Goal: Task Accomplishment & Management: Complete application form

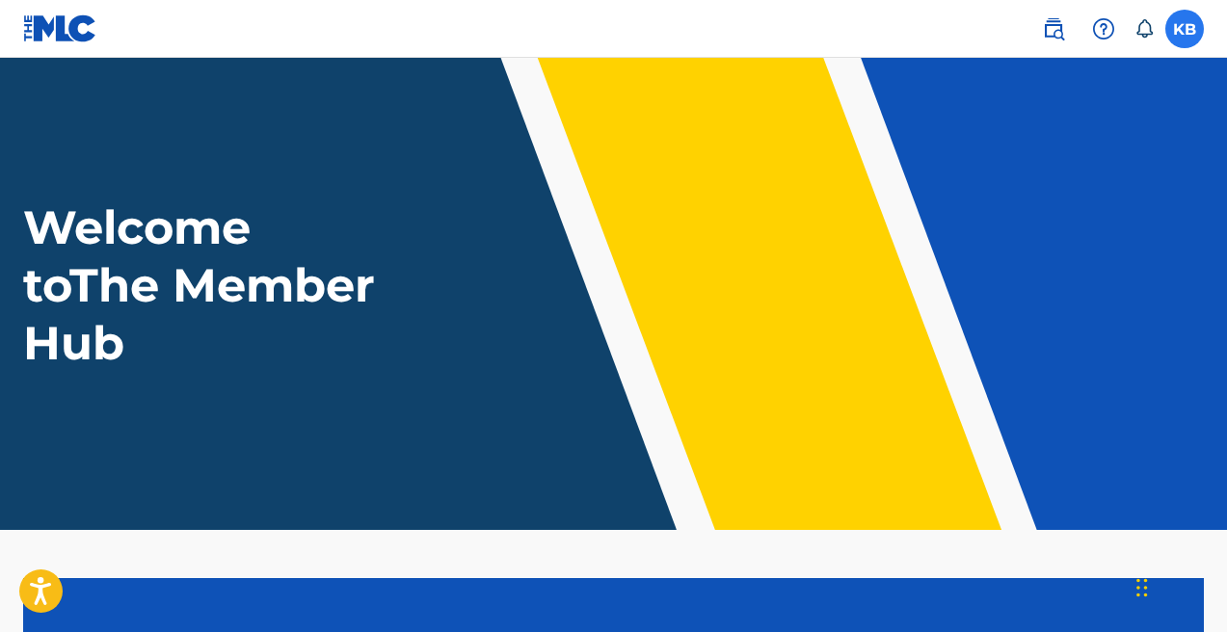
click at [1188, 31] on label at bounding box center [1184, 29] width 39 height 39
click at [1184, 29] on input "KB Kiirya Beats [EMAIL_ADDRESS][DOMAIN_NAME] Notification Preferences Profile L…" at bounding box center [1184, 29] width 0 height 0
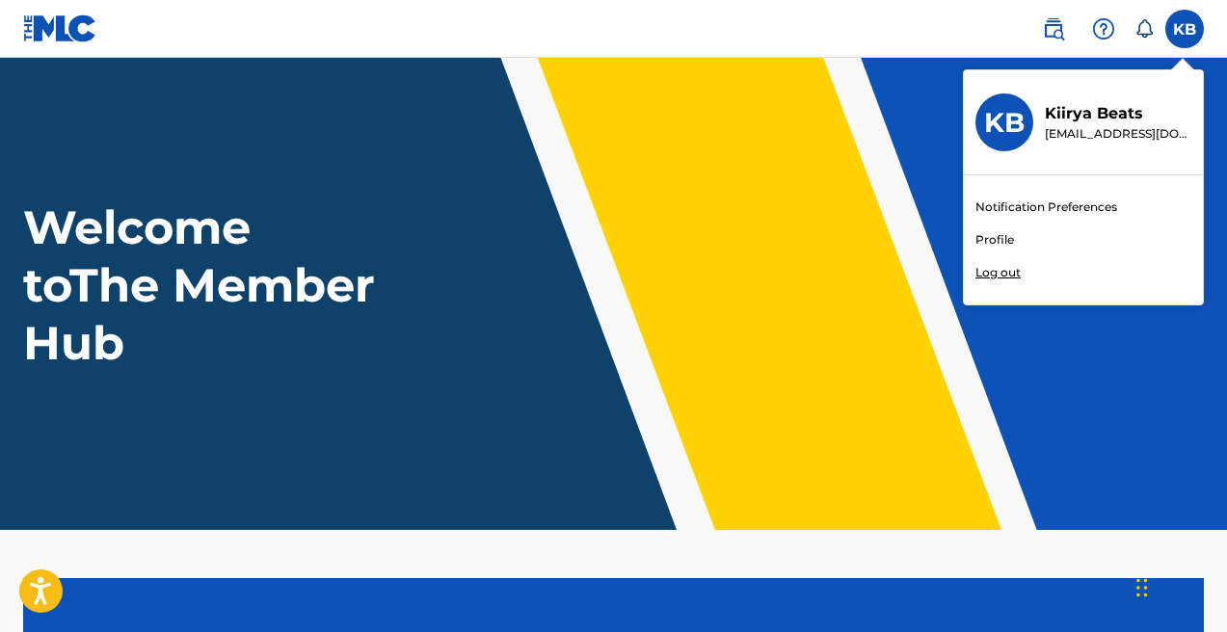
click at [1025, 239] on div "Notification Preferences Profile Log out" at bounding box center [1083, 239] width 239 height 129
click at [1184, 29] on input "KB Kiirya Beats [EMAIL_ADDRESS][DOMAIN_NAME] Notification Preferences Profile L…" at bounding box center [1184, 29] width 0 height 0
click at [986, 237] on link "Profile" at bounding box center [994, 239] width 39 height 17
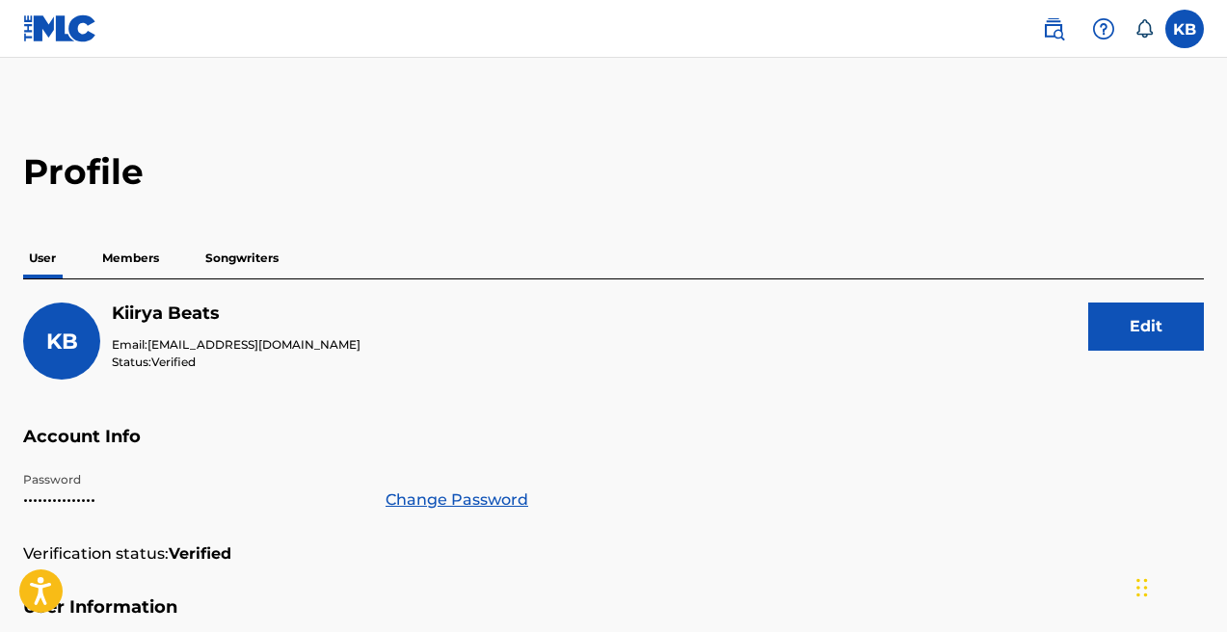
click at [114, 257] on p "Members" at bounding box center [130, 258] width 68 height 40
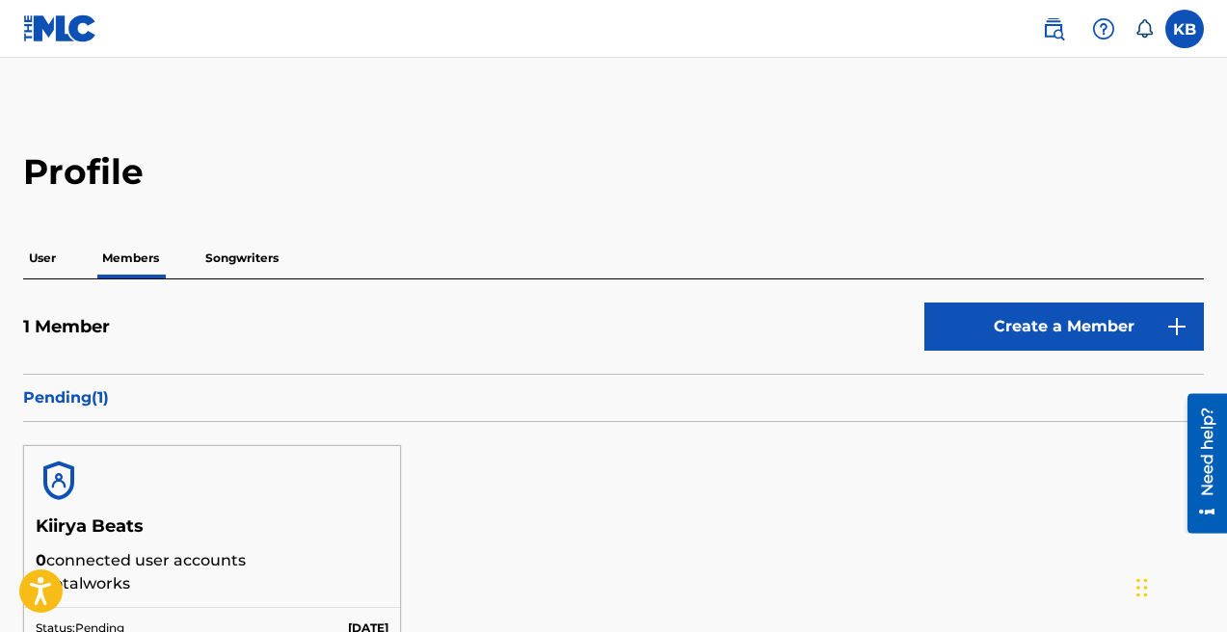
click at [236, 261] on p "Songwriters" at bounding box center [241, 258] width 85 height 40
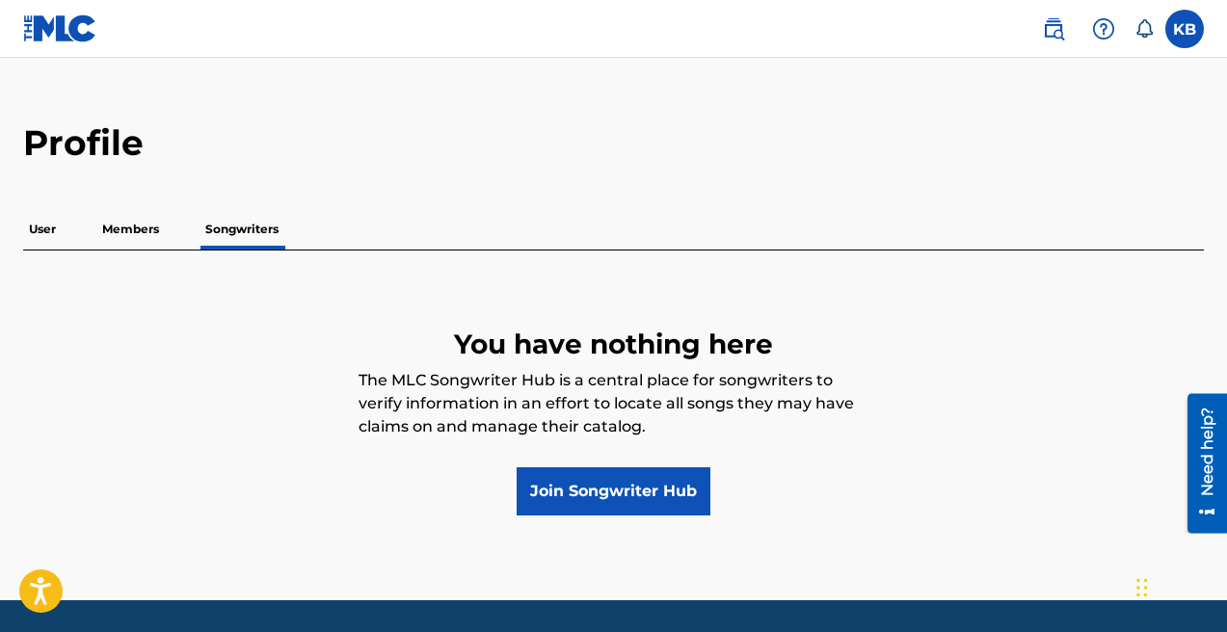
scroll to position [90, 0]
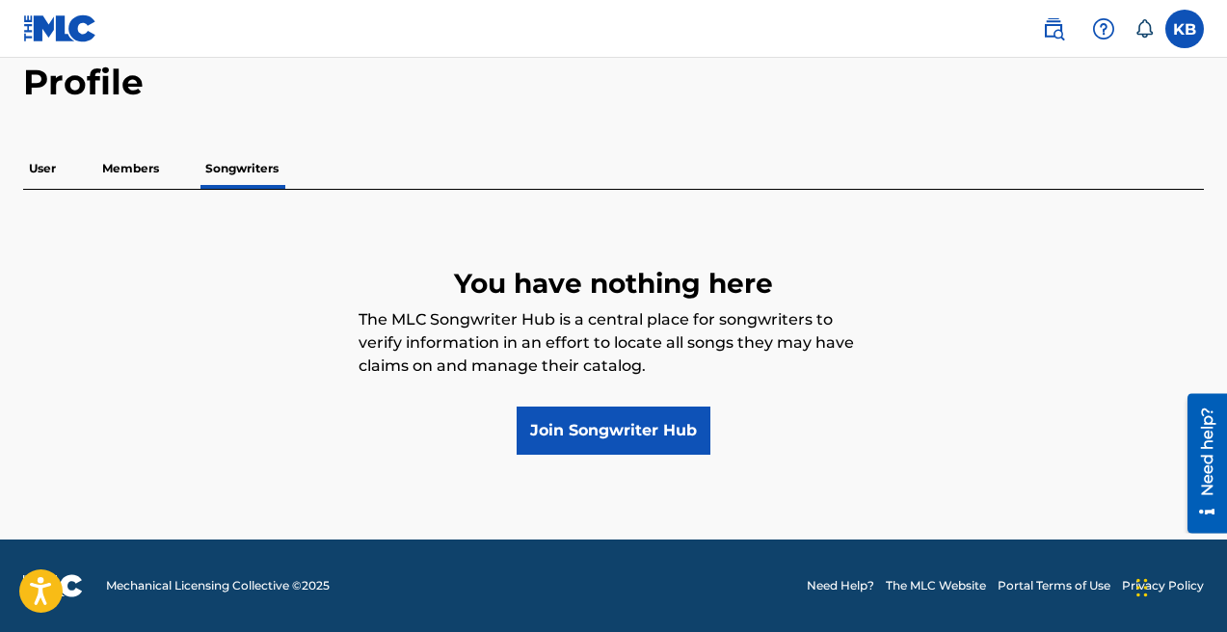
click at [146, 172] on p "Members" at bounding box center [130, 168] width 68 height 40
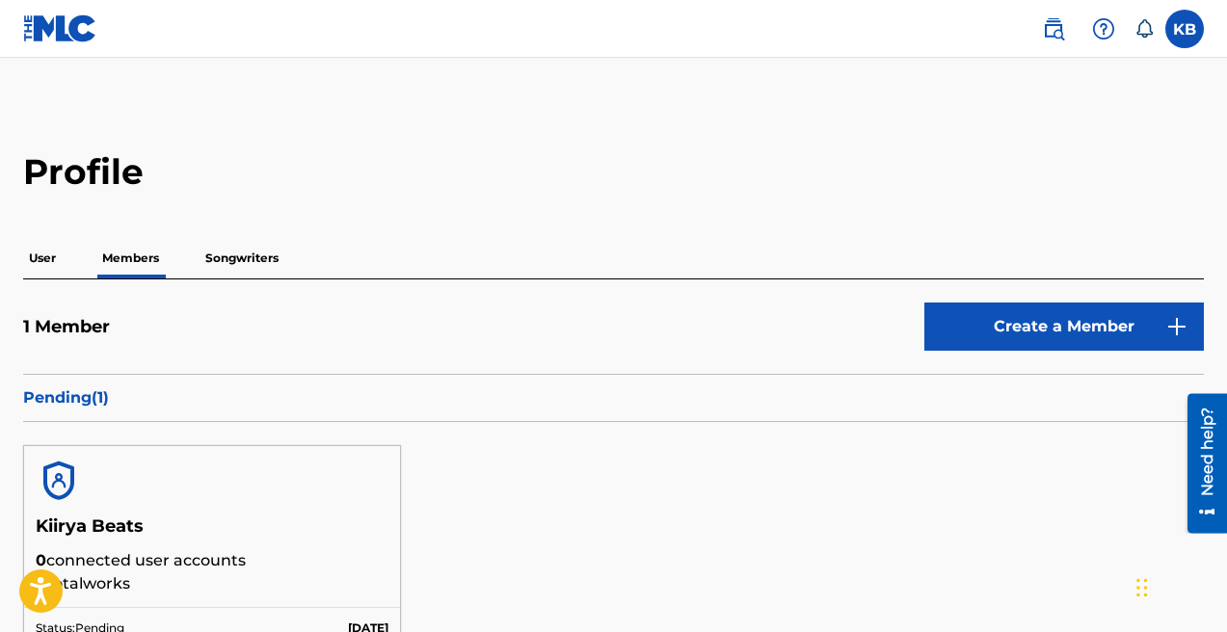
click at [245, 255] on p "Songwriters" at bounding box center [241, 258] width 85 height 40
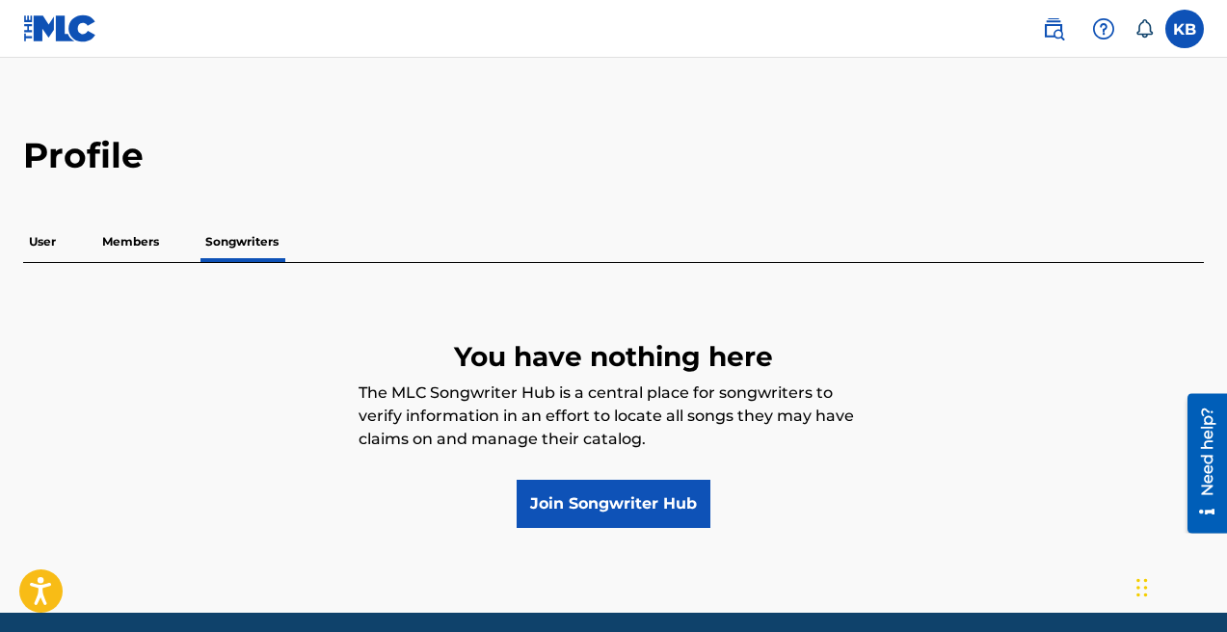
scroll to position [17, 0]
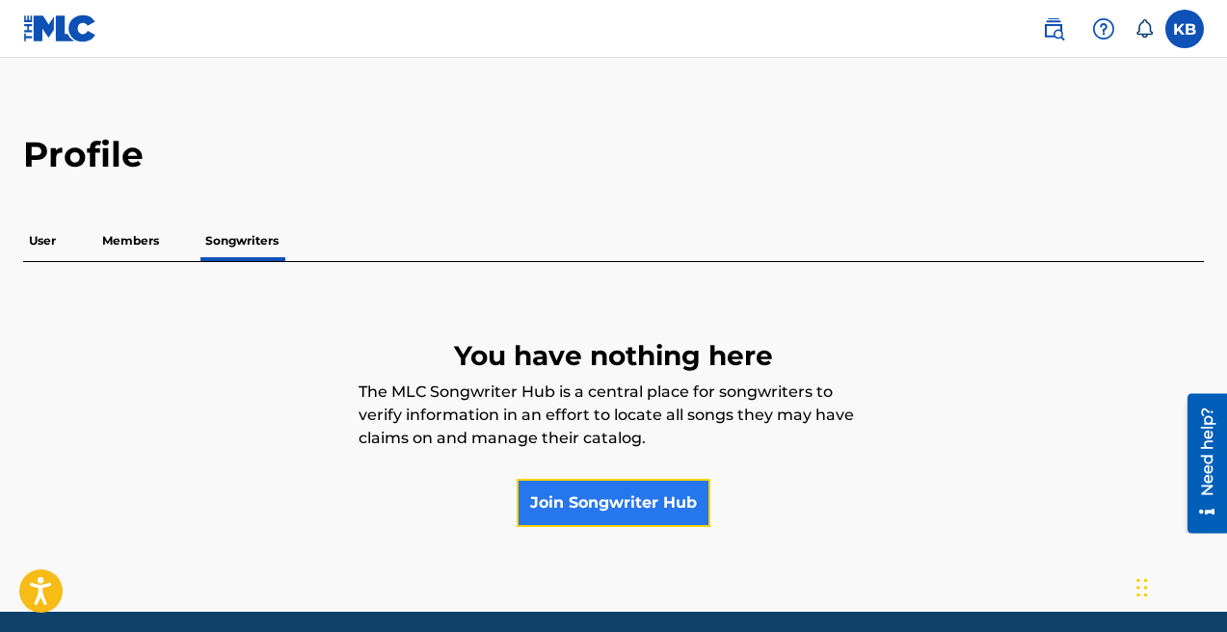
click at [647, 510] on link "Join Songwriter Hub" at bounding box center [614, 503] width 194 height 48
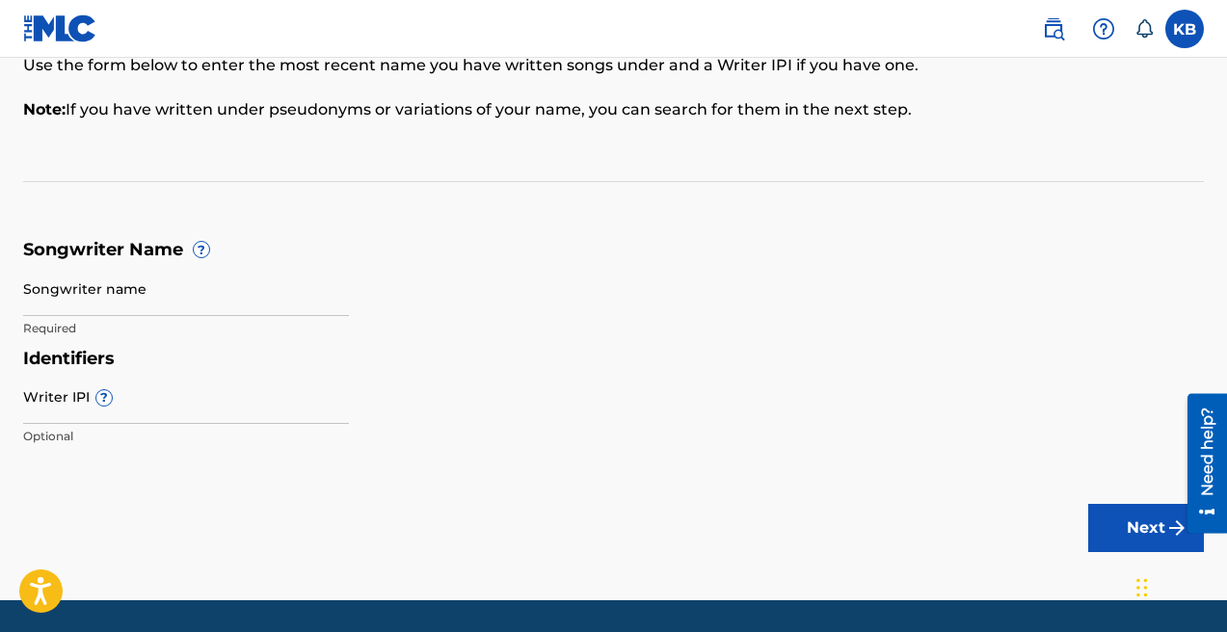
scroll to position [237, 0]
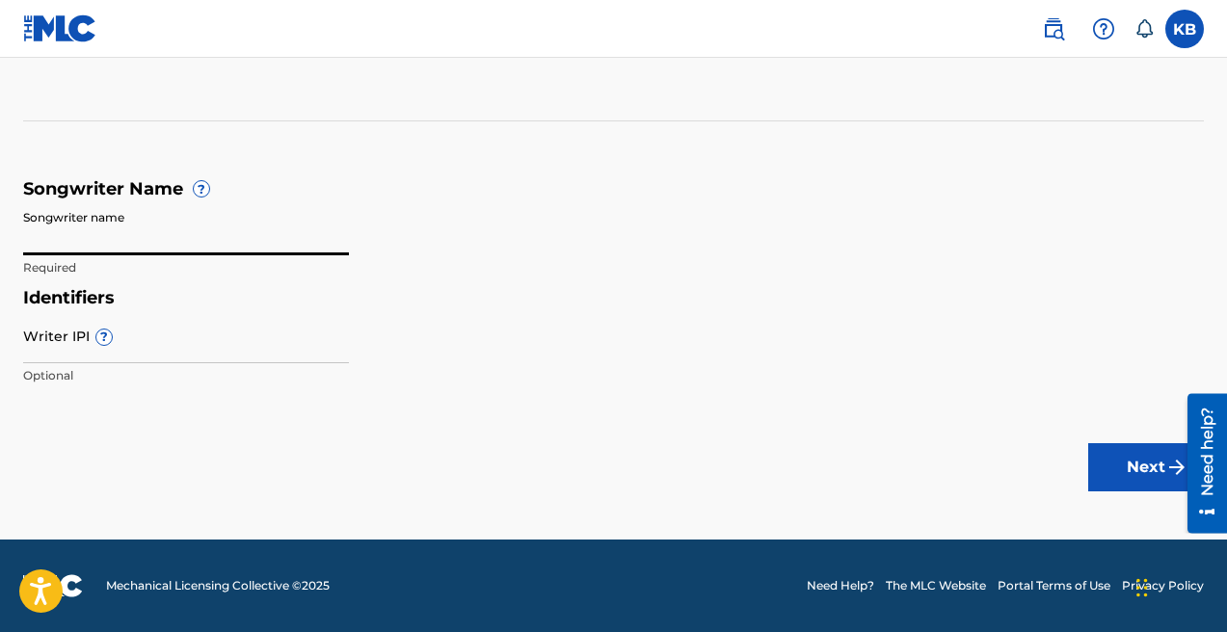
click at [89, 235] on input "Songwriter name" at bounding box center [186, 227] width 326 height 55
type input "Kiirya Beats"
click at [440, 381] on div "Identifiers Writer IPI ? Optional" at bounding box center [613, 341] width 1180 height 109
click at [284, 192] on h5 "Songwriter Name ?" at bounding box center [613, 189] width 1180 height 22
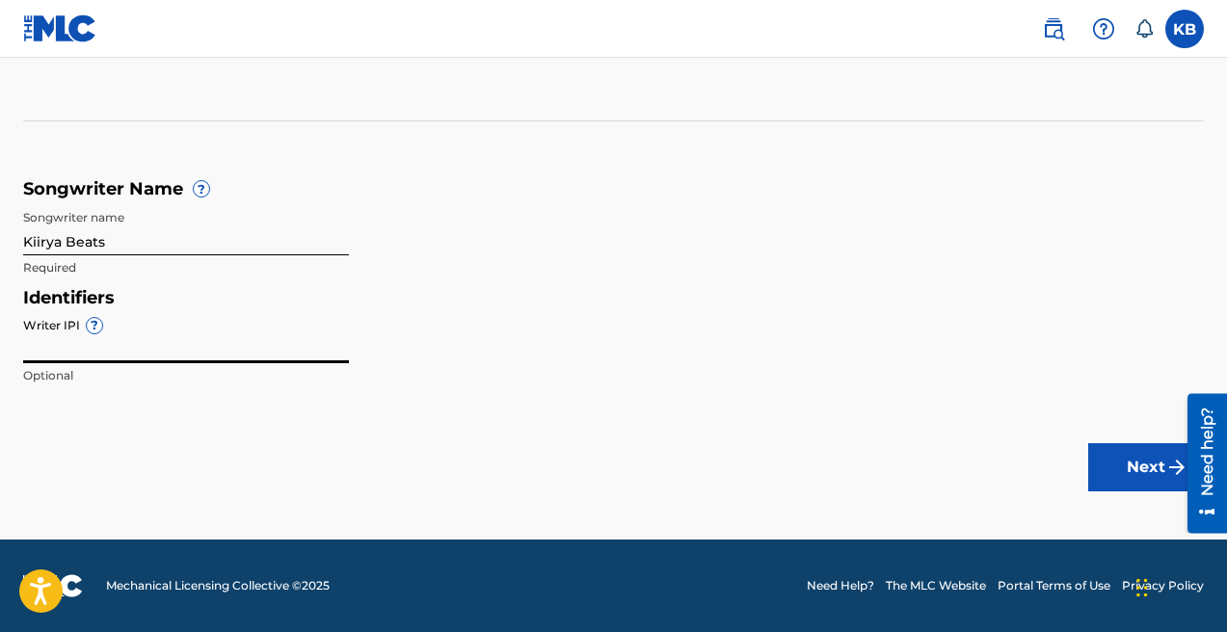
click at [136, 344] on input "Writer IPI ?" at bounding box center [186, 335] width 326 height 55
paste input "00881750021"
type input "00881750021"
click at [453, 430] on main "Songwriter Name To make sure we find the correct songs (also known as musical w…" at bounding box center [613, 180] width 1227 height 719
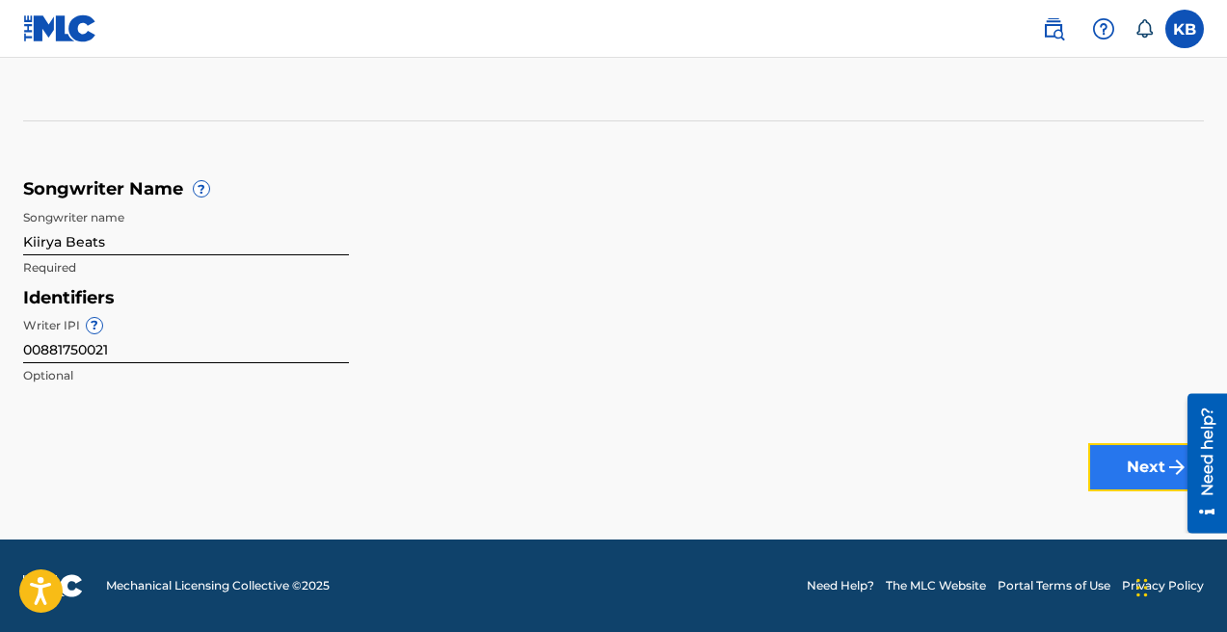
click at [1135, 469] on button "Next" at bounding box center [1146, 467] width 116 height 48
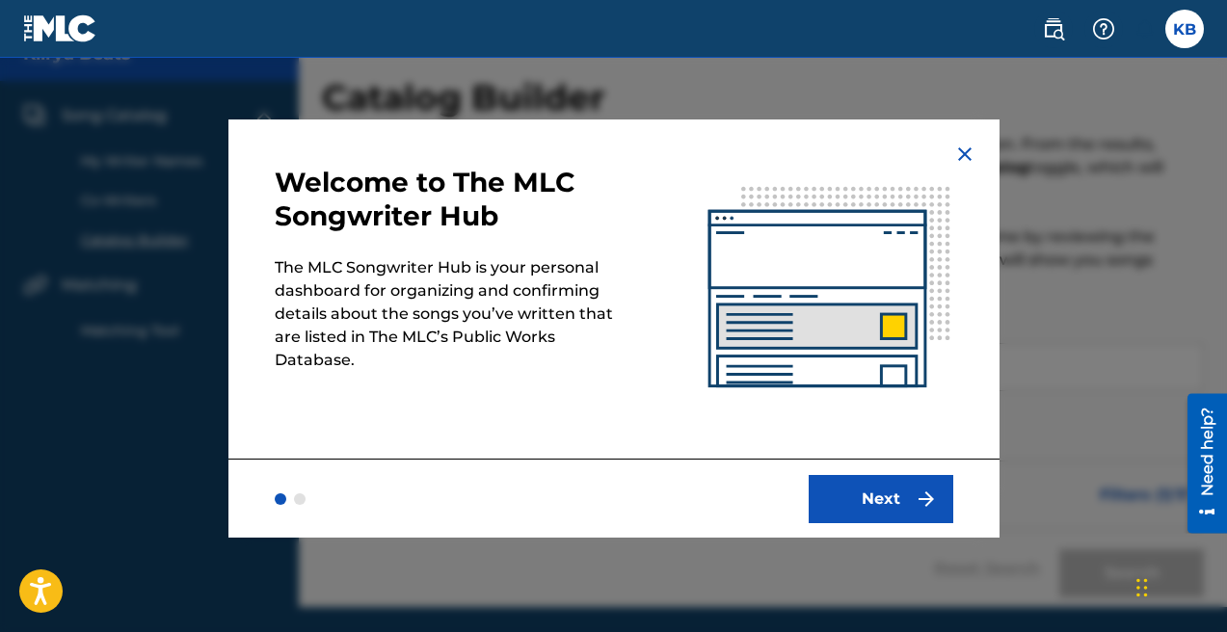
scroll to position [31, 0]
click at [865, 509] on button "Next" at bounding box center [880, 499] width 145 height 48
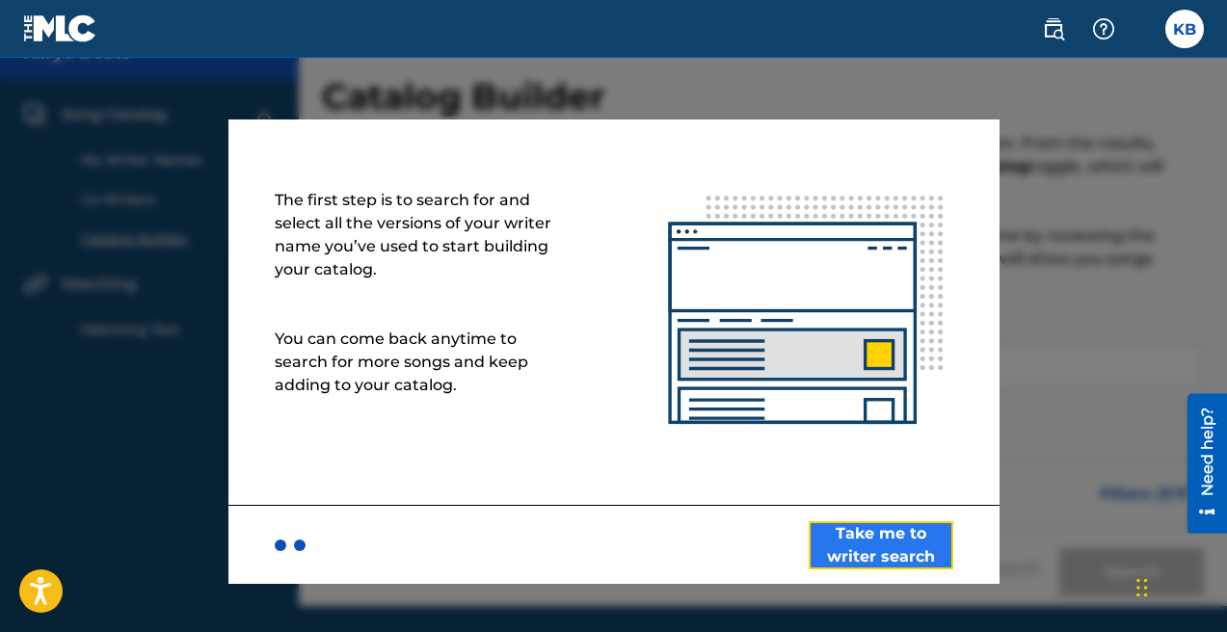
click at [887, 544] on button "Take me to writer search" at bounding box center [880, 545] width 145 height 48
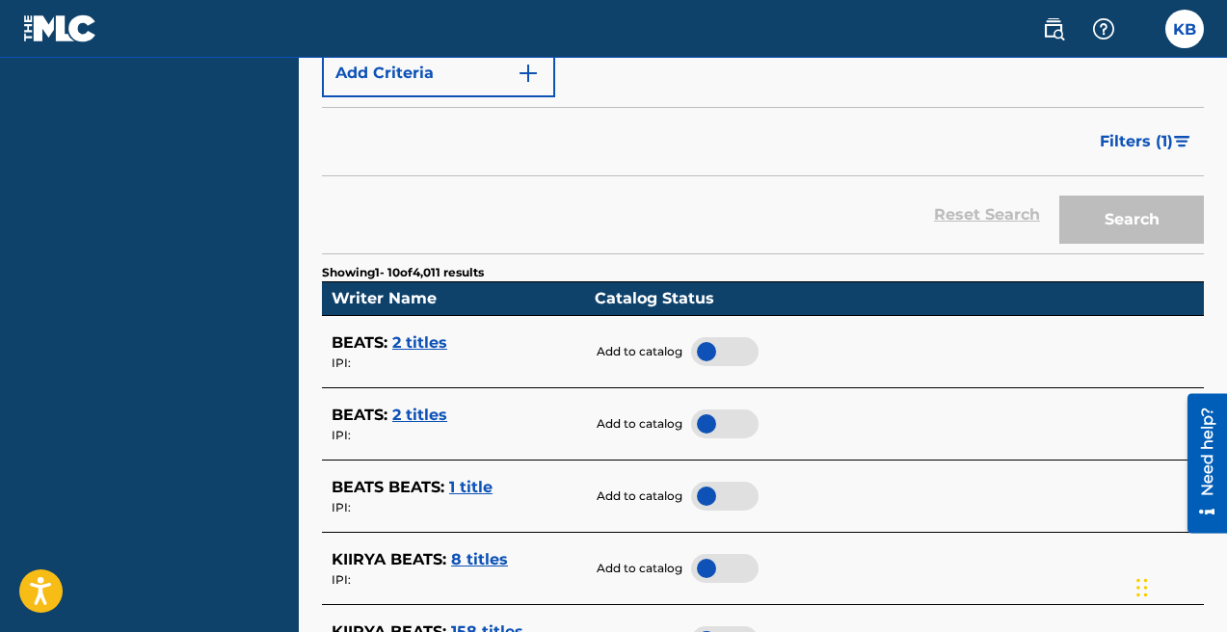
scroll to position [386, 0]
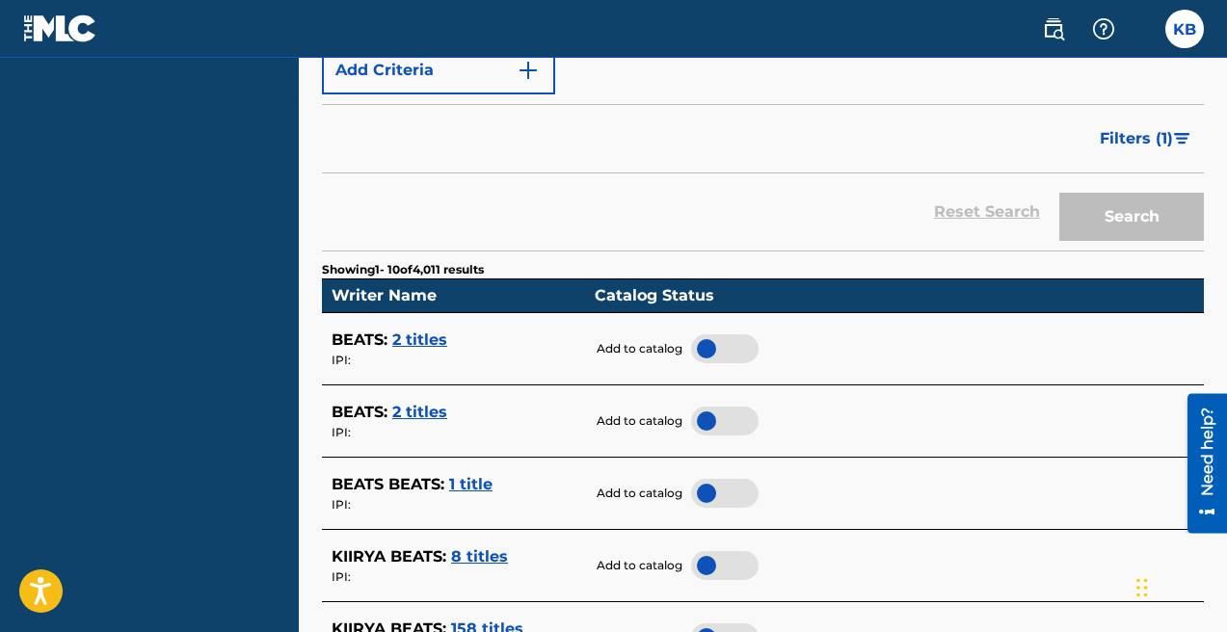
click at [729, 343] on div at bounding box center [724, 348] width 67 height 29
click at [412, 339] on span "2 titles" at bounding box center [419, 340] width 55 height 18
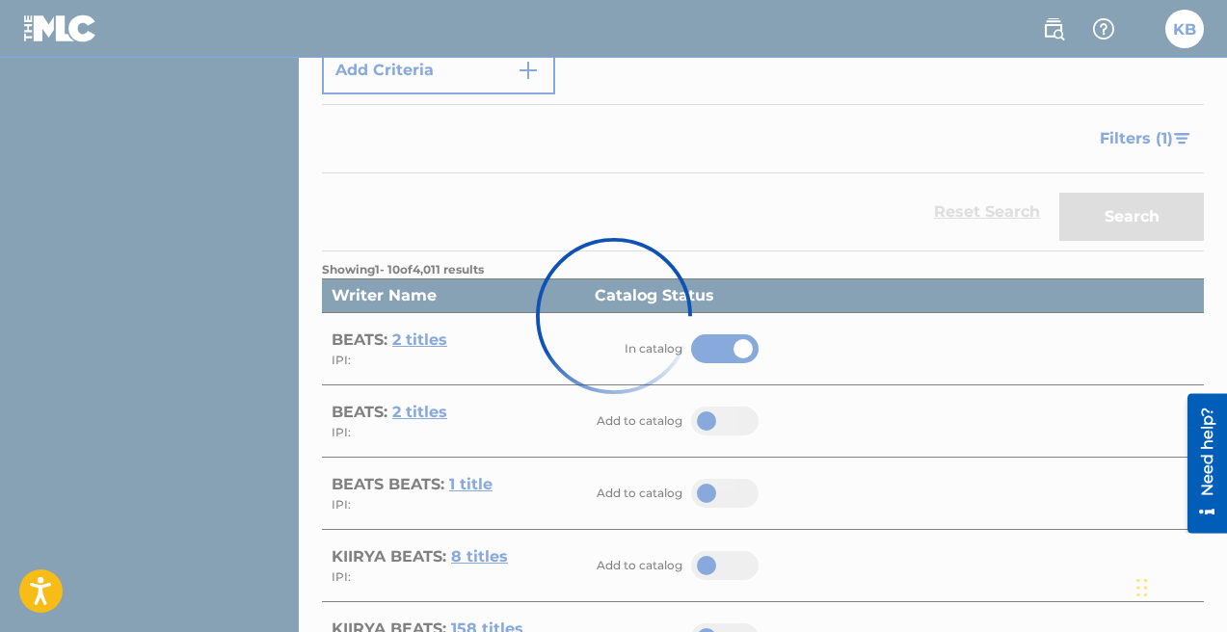
click at [448, 351] on div at bounding box center [613, 316] width 1227 height 632
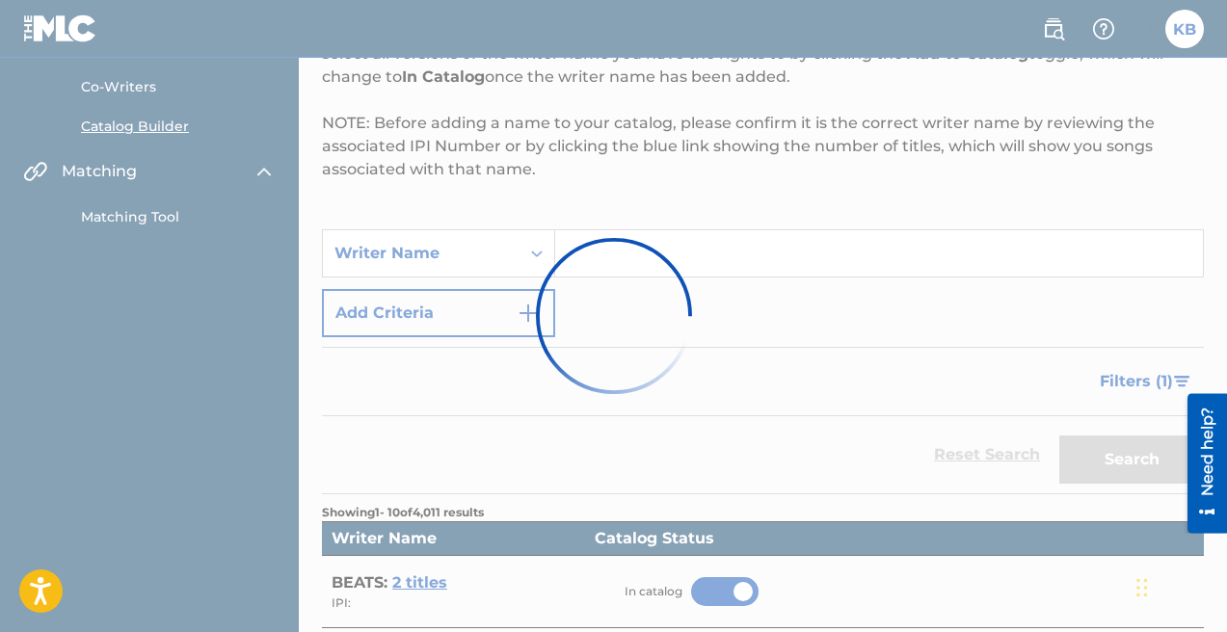
scroll to position [0, 0]
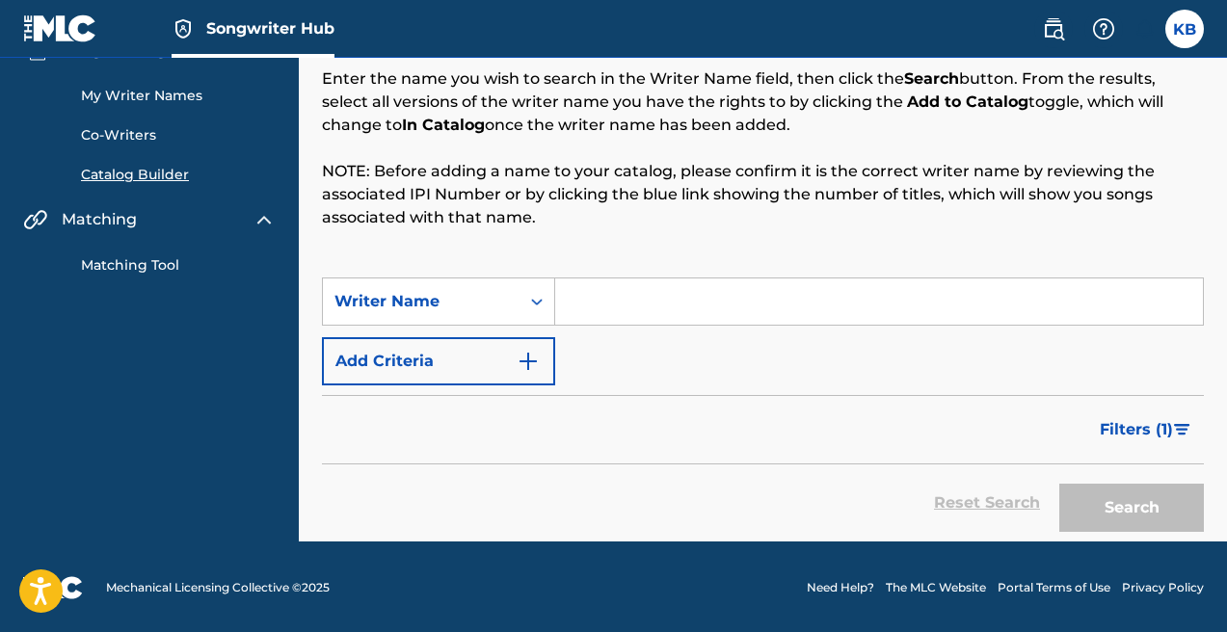
scroll to position [97, 0]
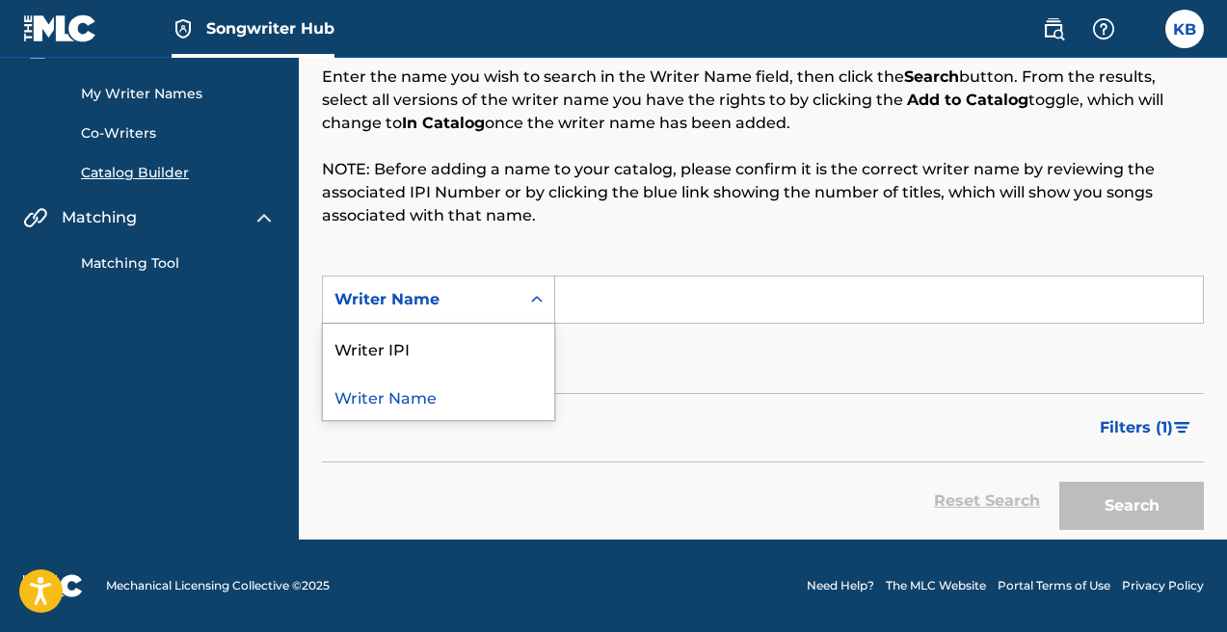
click at [488, 299] on div "Writer Name" at bounding box center [420, 299] width 173 height 23
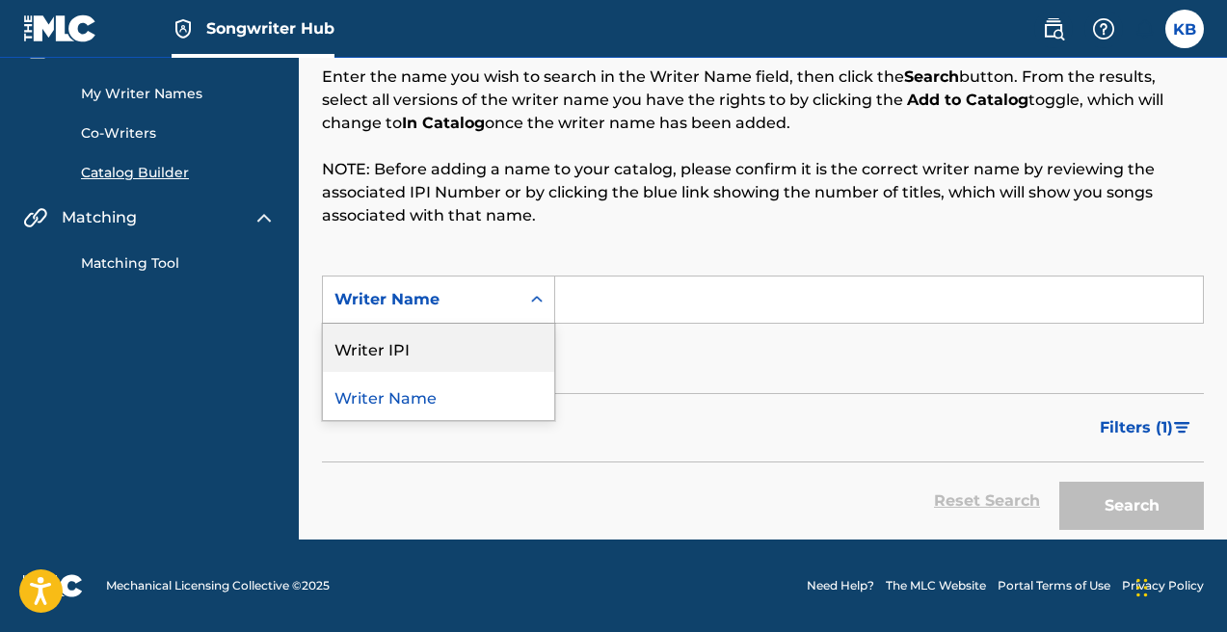
click at [413, 354] on div "Writer IPI" at bounding box center [438, 348] width 231 height 48
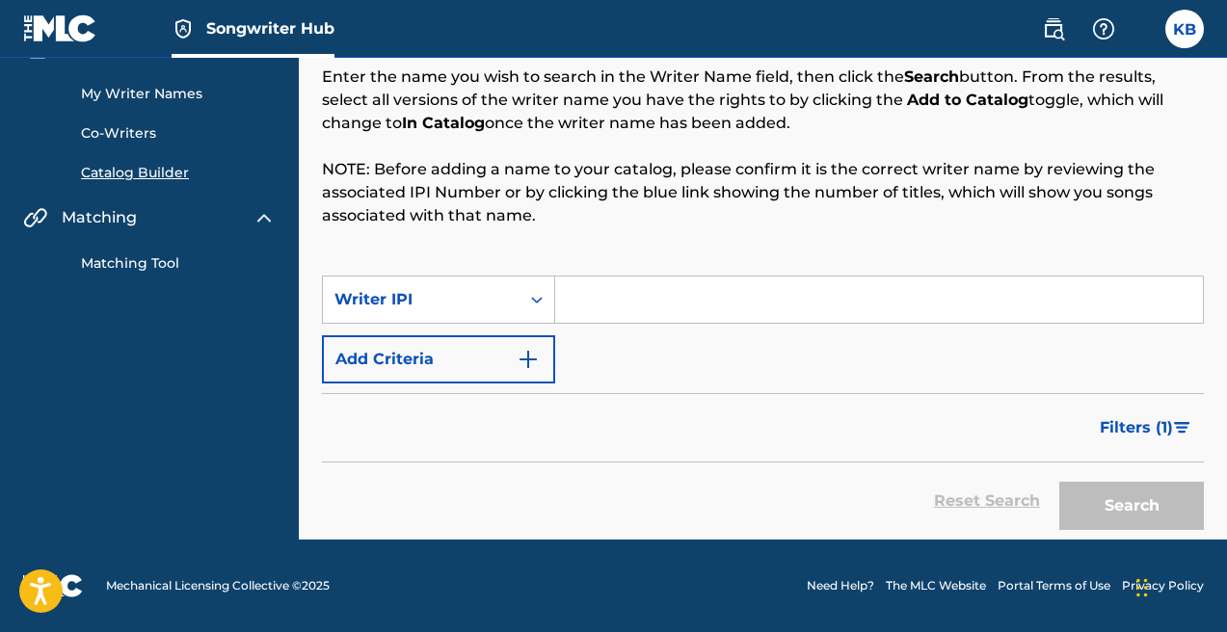
scroll to position [0, 0]
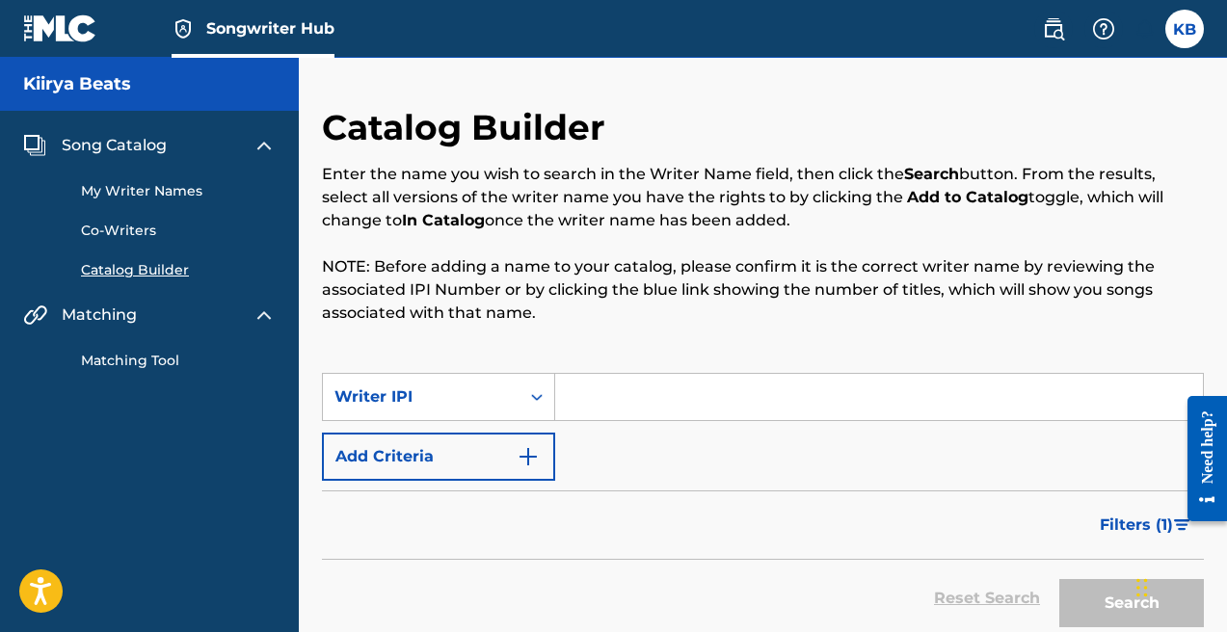
click at [133, 272] on link "Catalog Builder" at bounding box center [178, 270] width 195 height 20
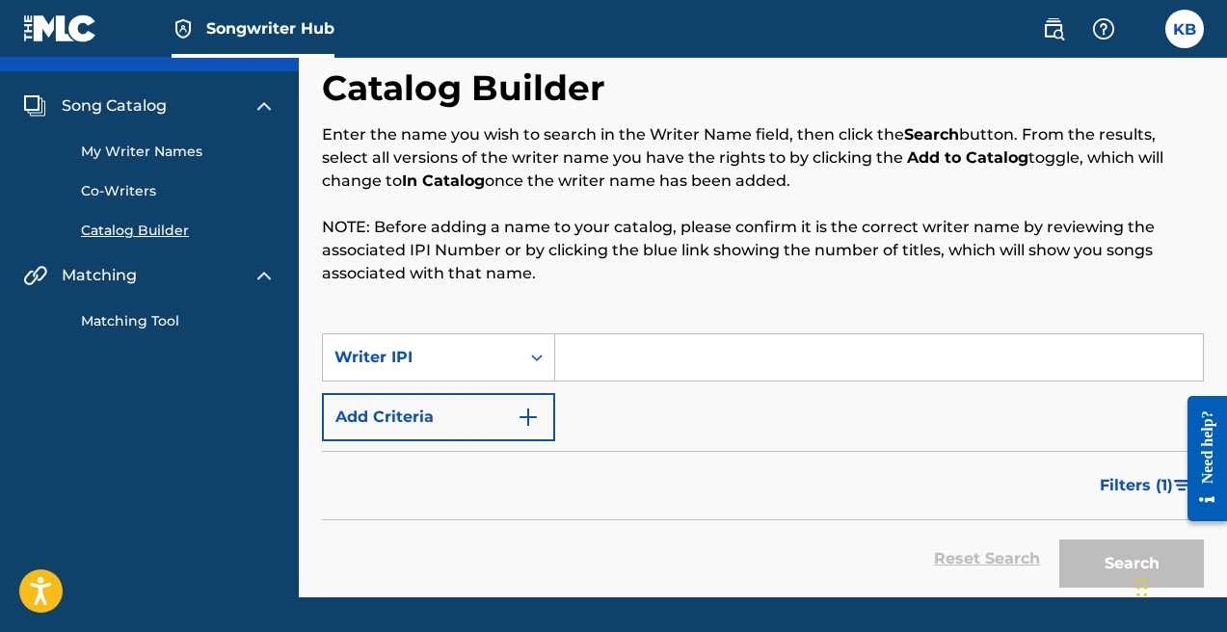
scroll to position [97, 0]
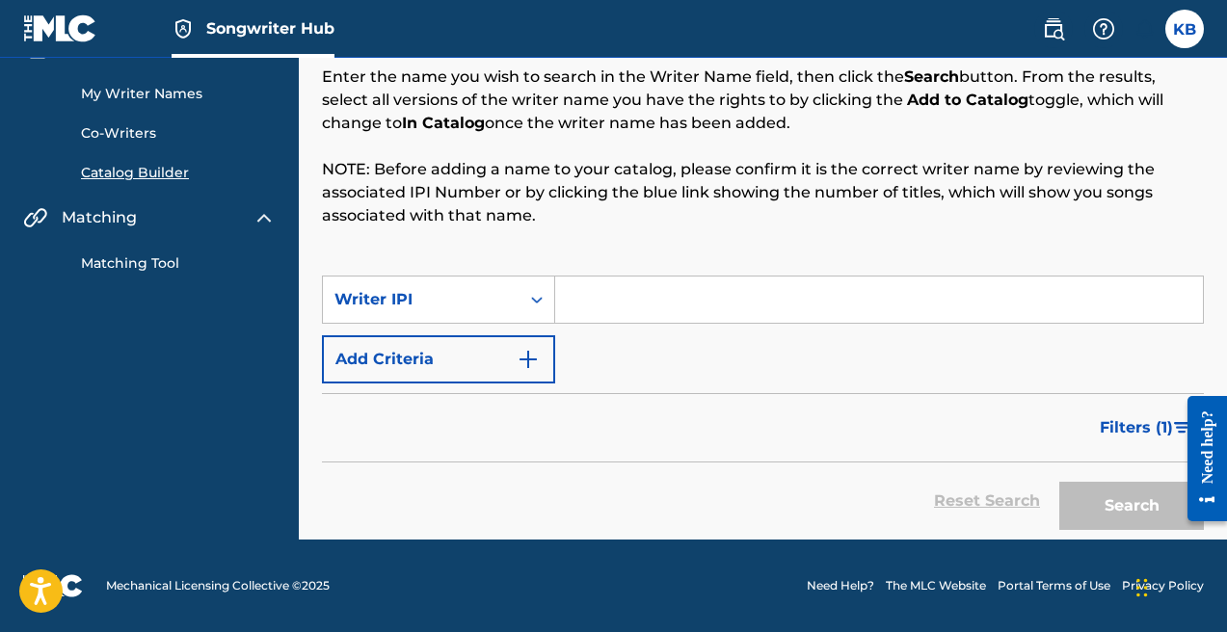
click at [136, 266] on link "Matching Tool" at bounding box center [178, 263] width 195 height 20
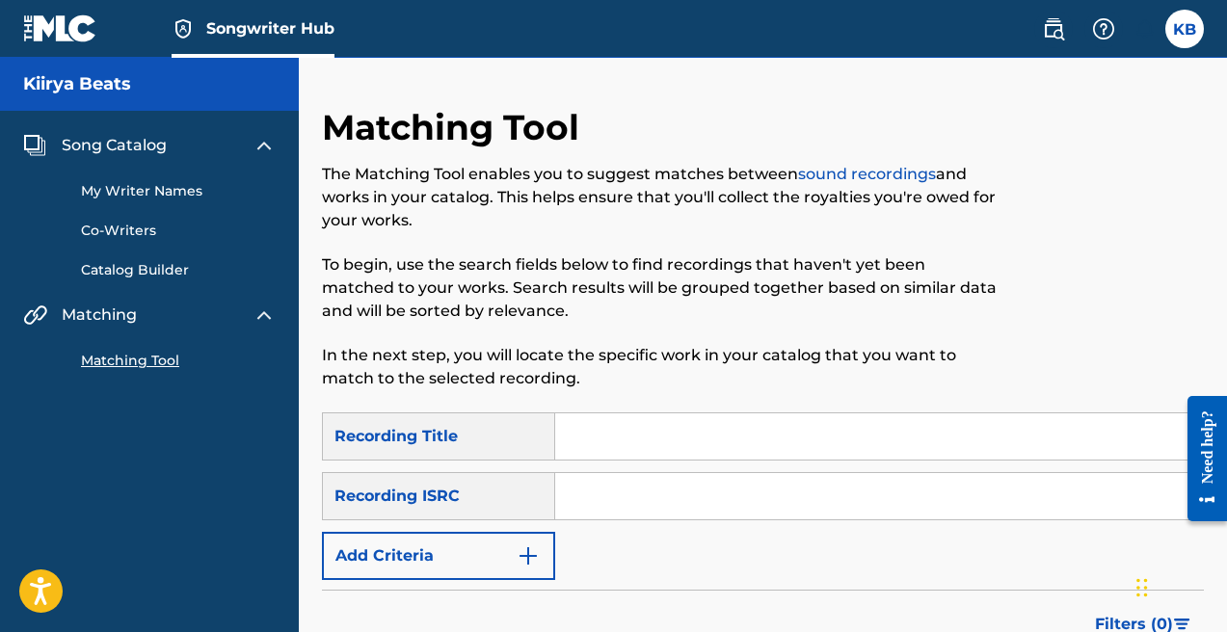
click at [156, 190] on link "My Writer Names" at bounding box center [178, 191] width 195 height 20
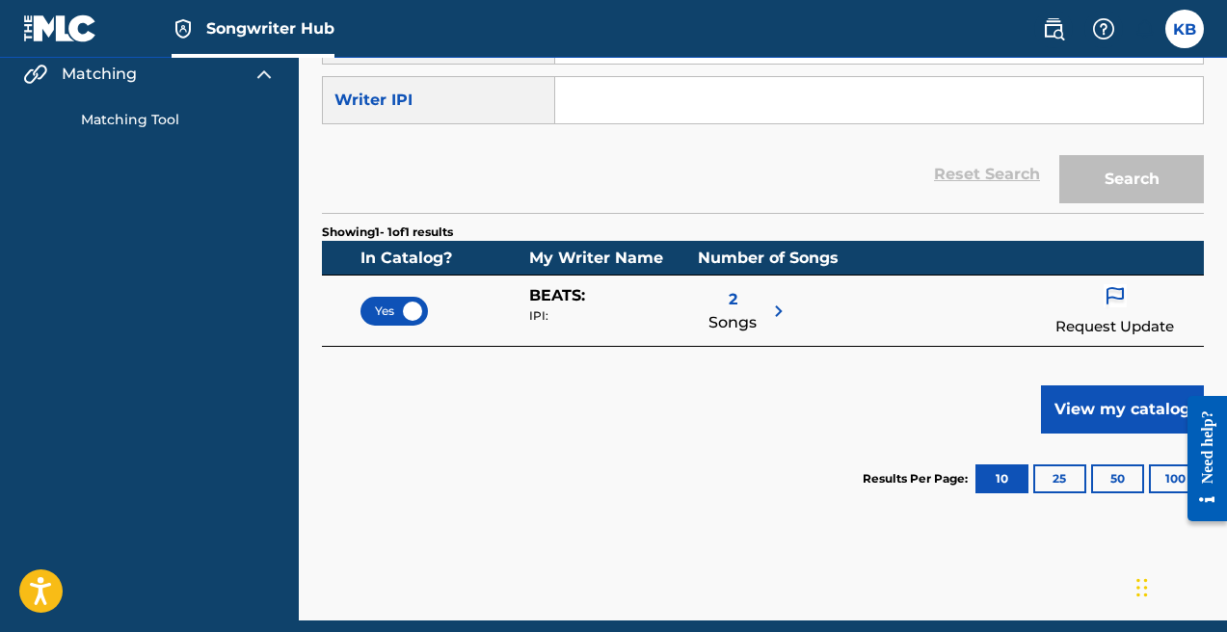
scroll to position [322, 0]
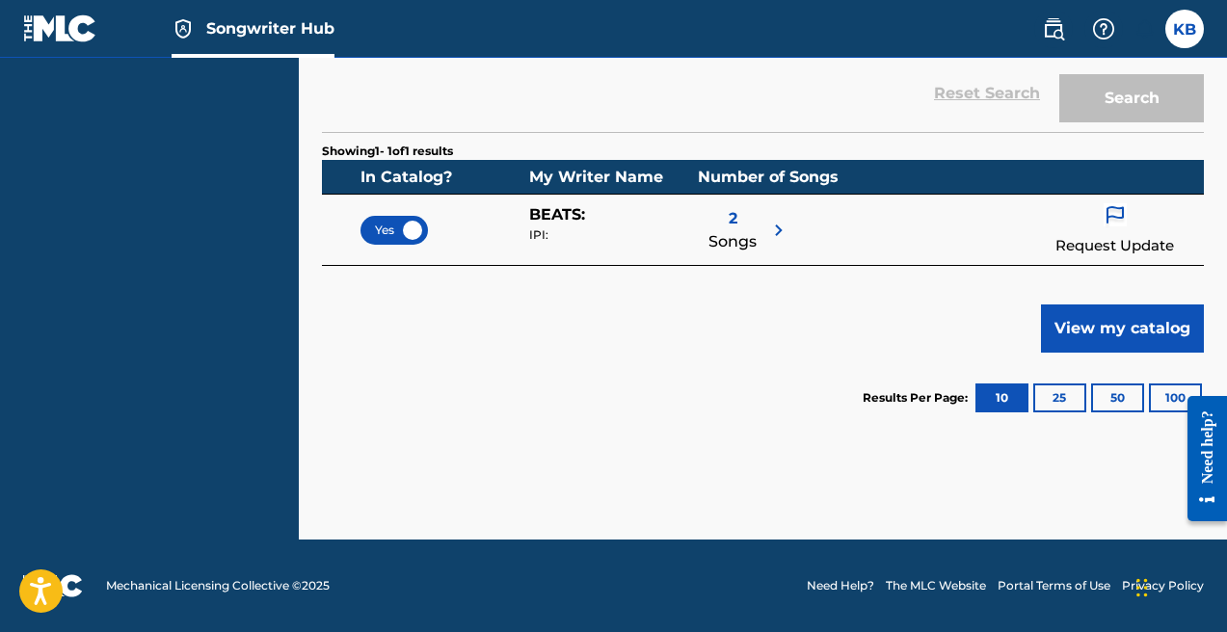
click at [773, 227] on img at bounding box center [778, 230] width 23 height 23
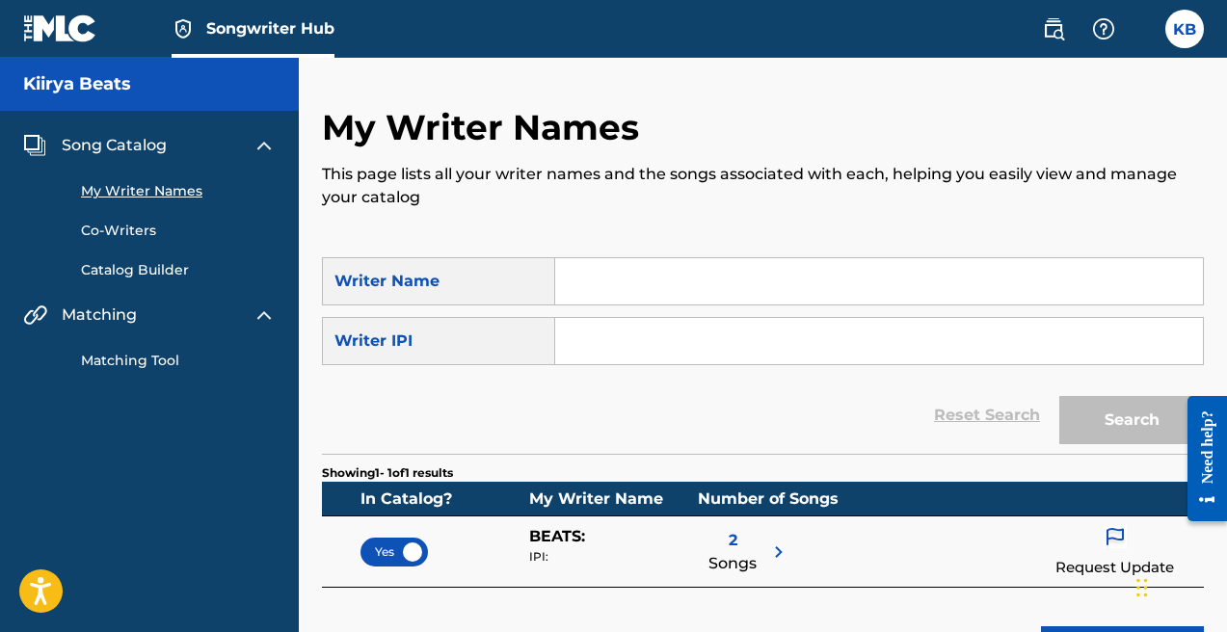
scroll to position [158, 0]
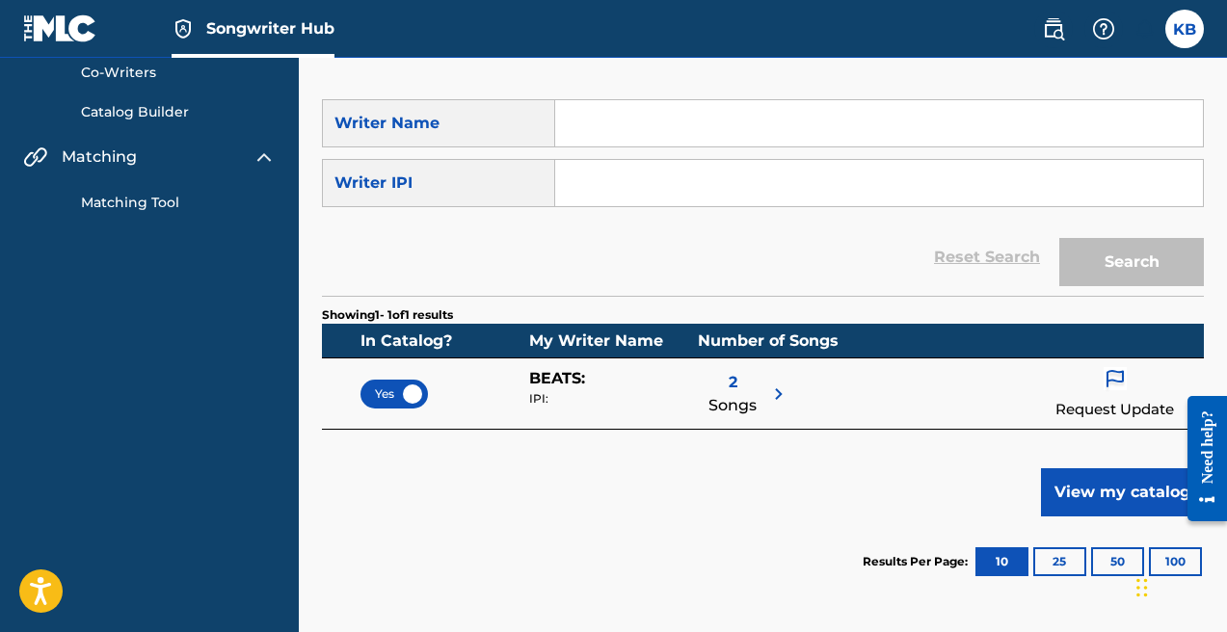
click at [387, 392] on span "Yes" at bounding box center [394, 393] width 39 height 17
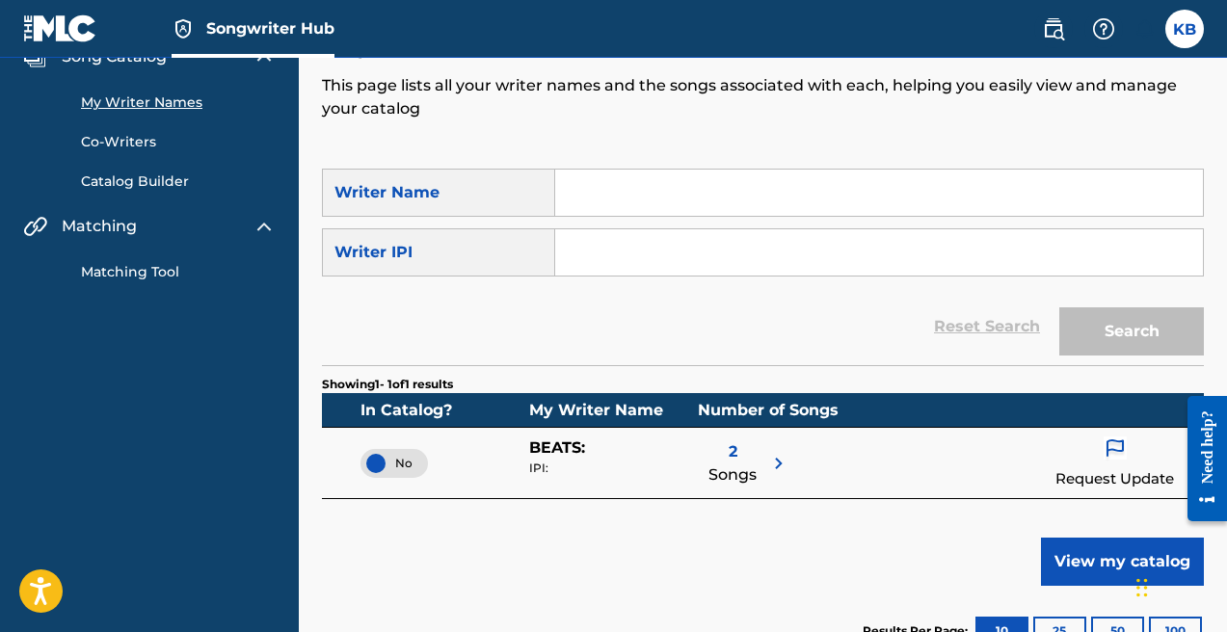
scroll to position [0, 0]
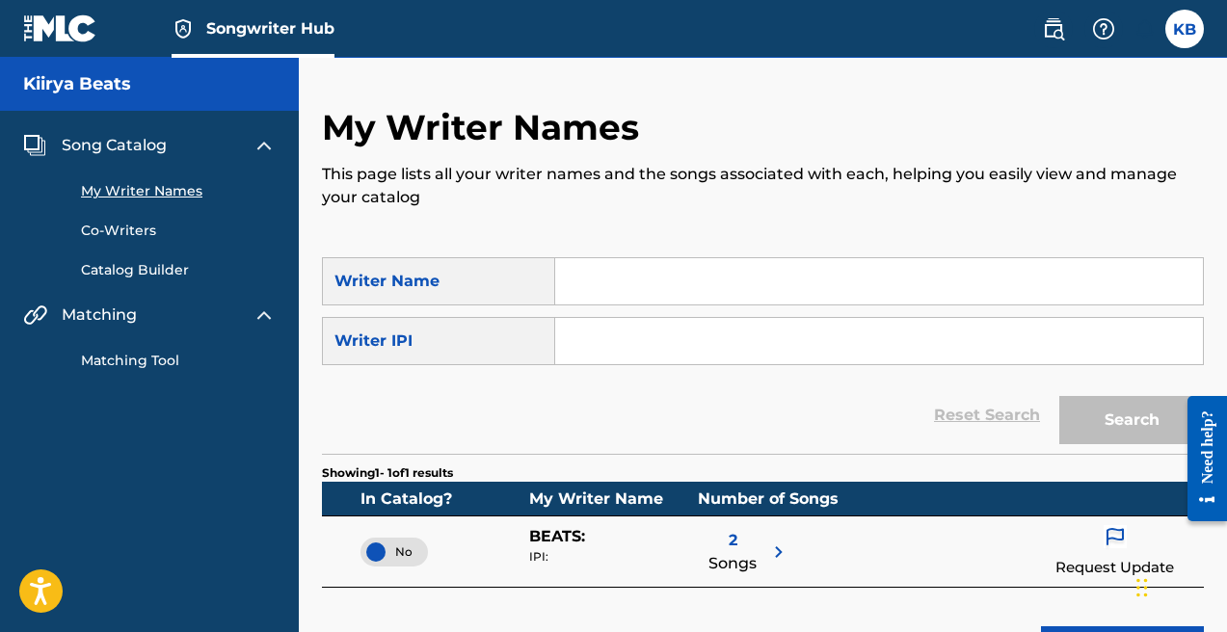
click at [113, 186] on link "My Writer Names" at bounding box center [178, 191] width 195 height 20
click at [105, 84] on h5 "Kiirya Beats" at bounding box center [77, 84] width 108 height 22
click at [146, 132] on div "Song Catalog My Writer Names Co-Writers Catalog Builder Matching Matching Tool" at bounding box center [149, 252] width 299 height 283
click at [147, 144] on span "Song Catalog" at bounding box center [114, 145] width 105 height 23
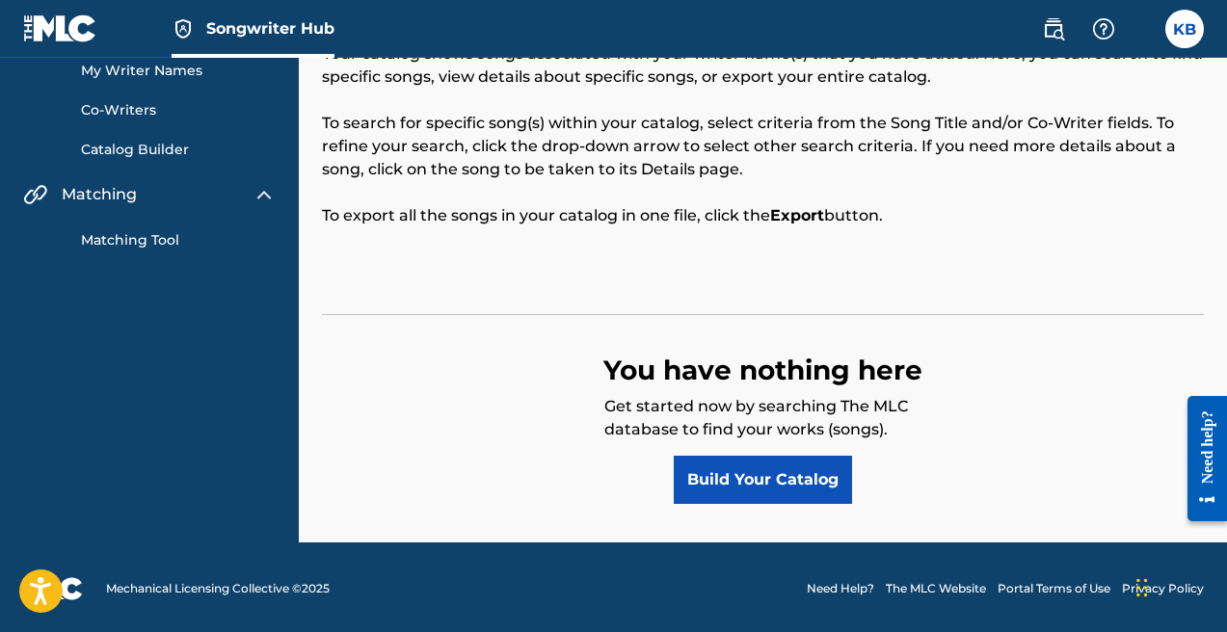
scroll to position [123, 0]
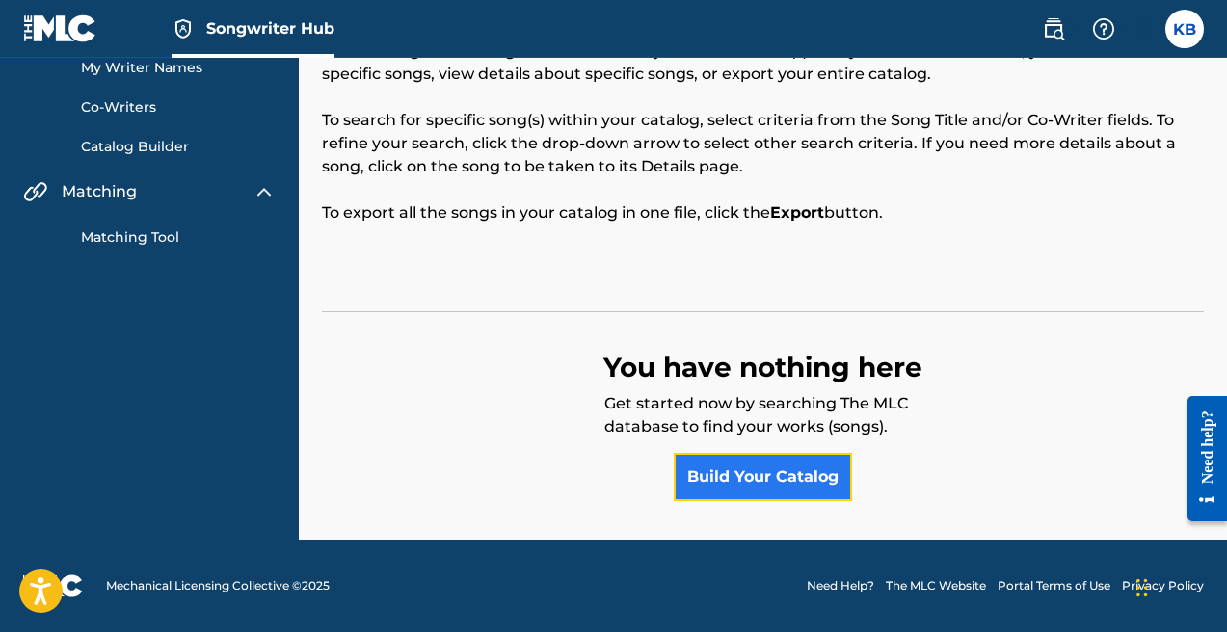
click at [773, 469] on link "Build Your Catalog" at bounding box center [763, 477] width 178 height 48
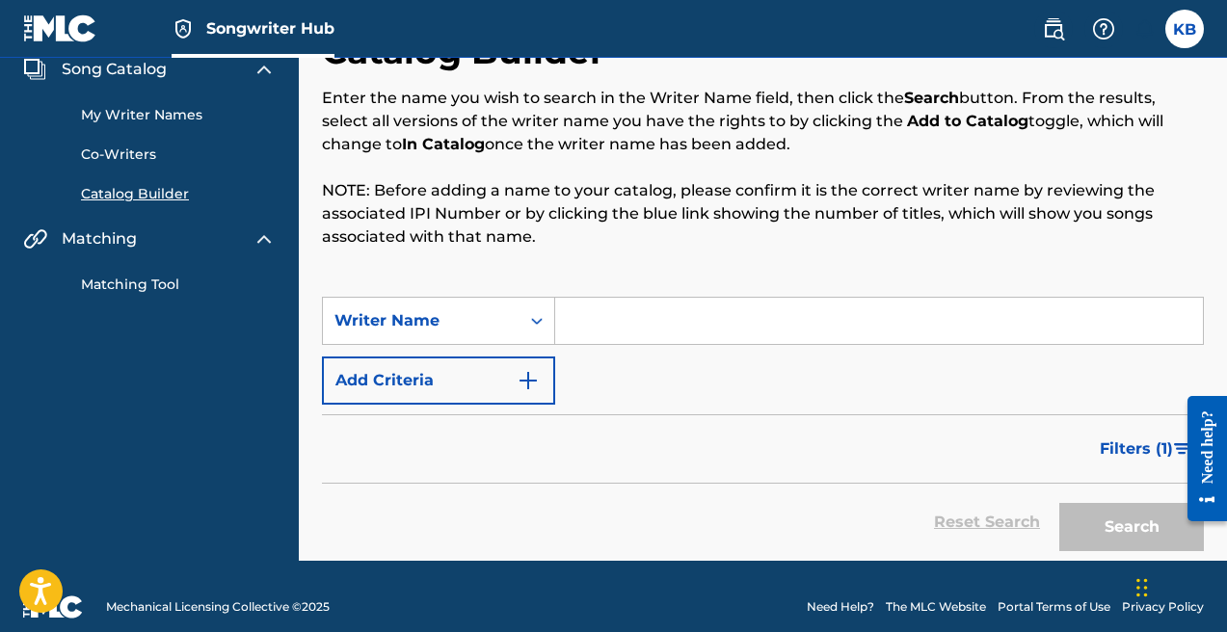
scroll to position [97, 0]
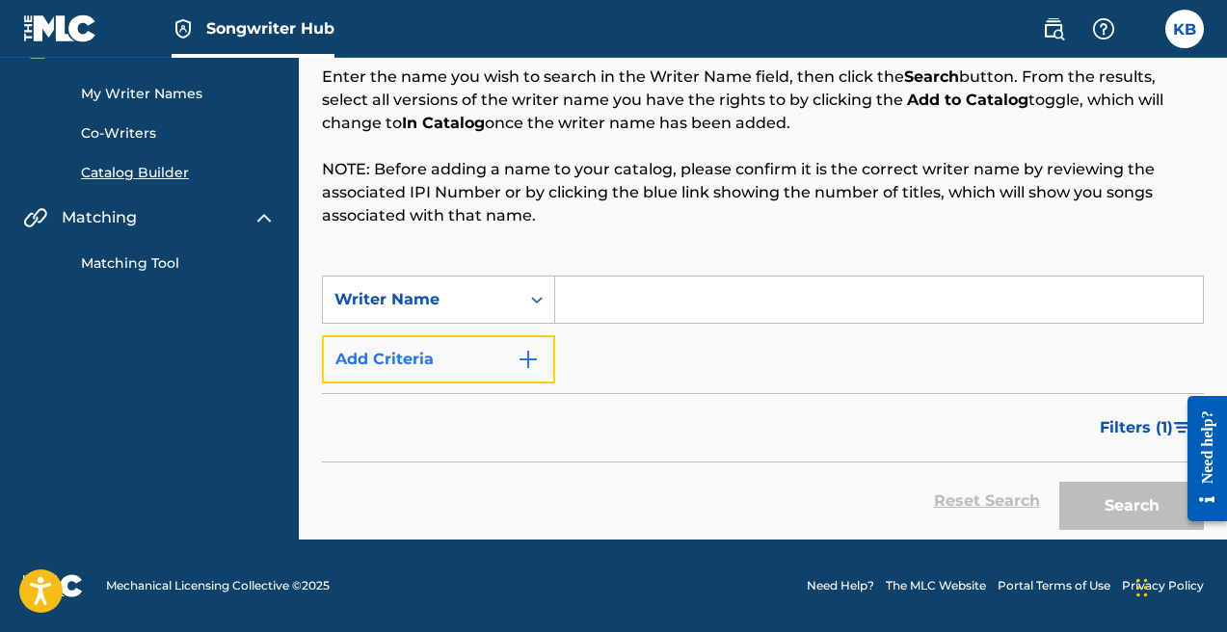
click at [517, 354] on img "Search Form" at bounding box center [528, 359] width 23 height 23
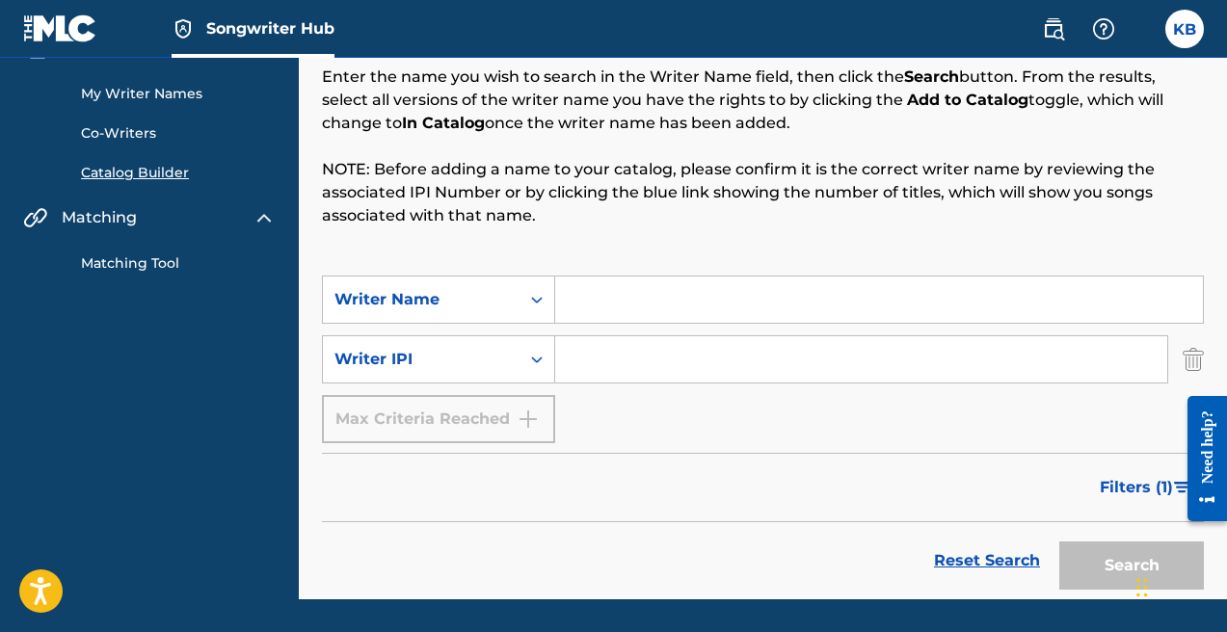
click at [584, 355] on input "Search Form" at bounding box center [861, 359] width 612 height 46
paste input "00881750021"
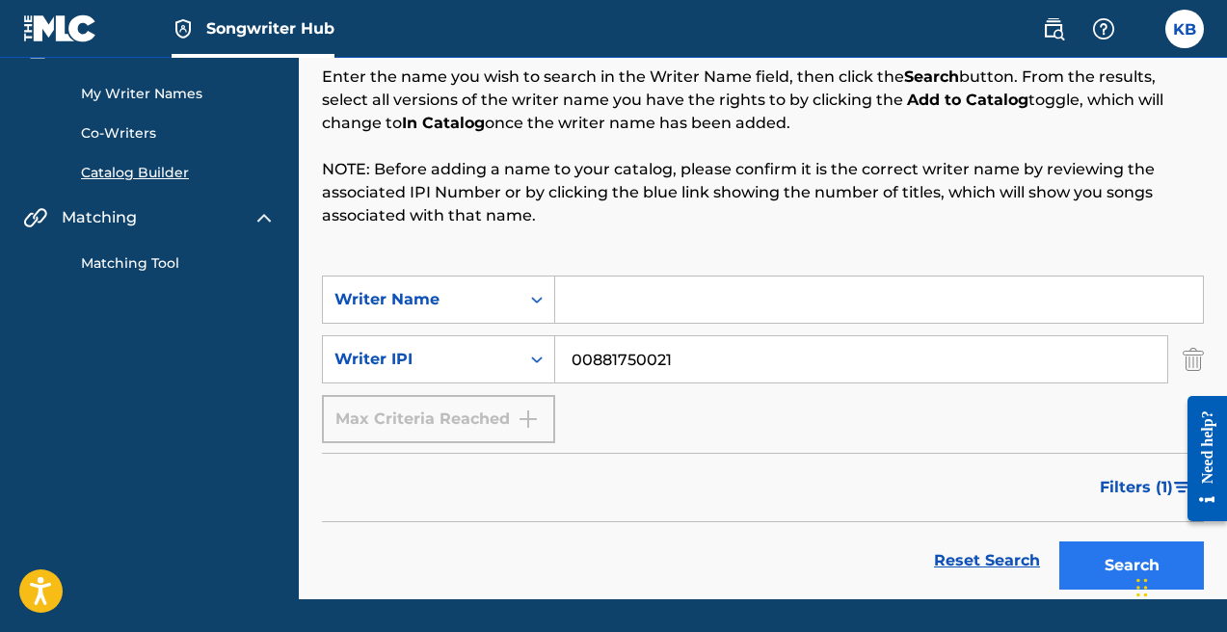
type input "00881750021"
click at [1101, 570] on button "Search" at bounding box center [1131, 566] width 145 height 48
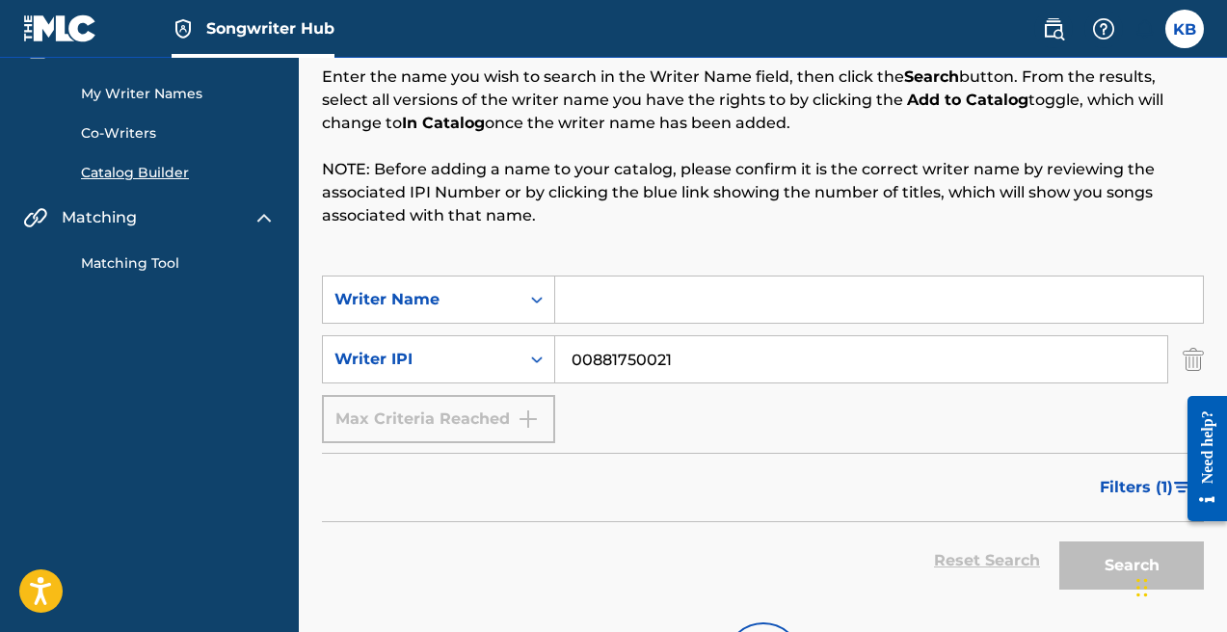
scroll to position [275, 0]
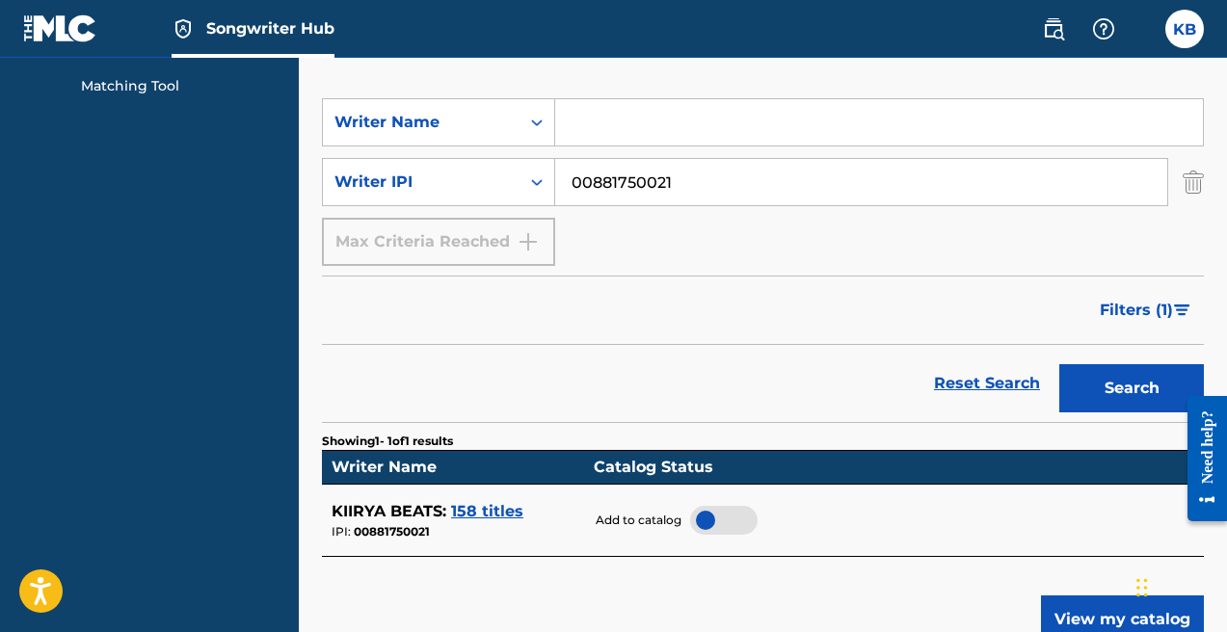
click at [484, 510] on span "158 titles" at bounding box center [487, 511] width 72 height 18
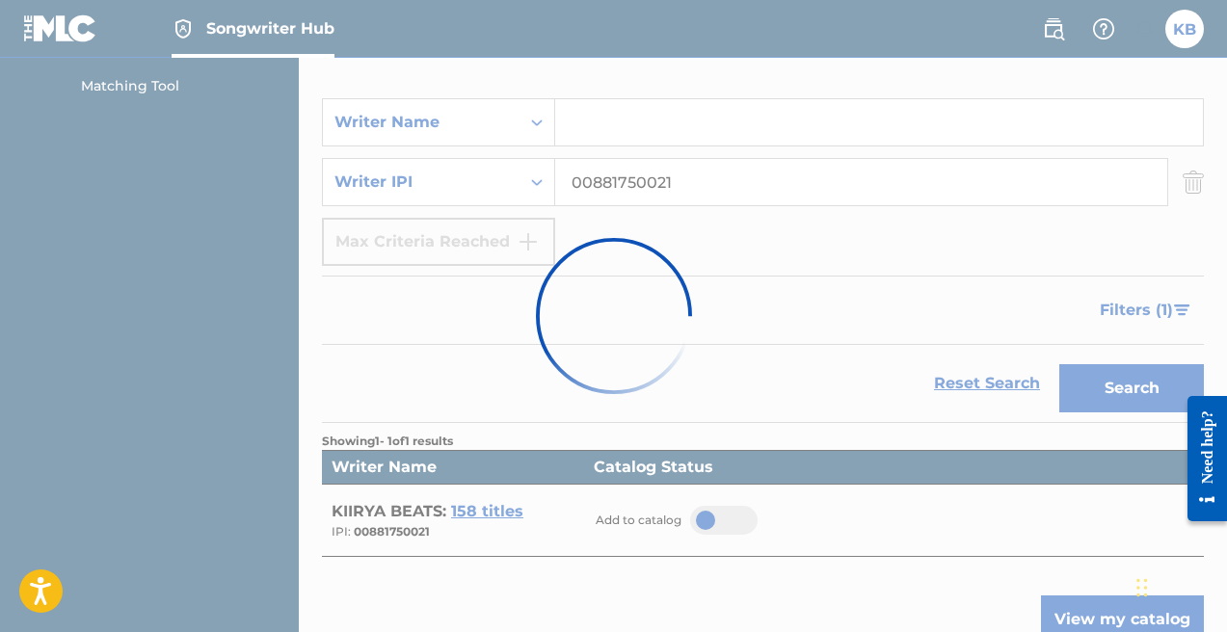
click at [720, 400] on div at bounding box center [613, 316] width 1227 height 632
click at [716, 509] on div at bounding box center [613, 316] width 1227 height 632
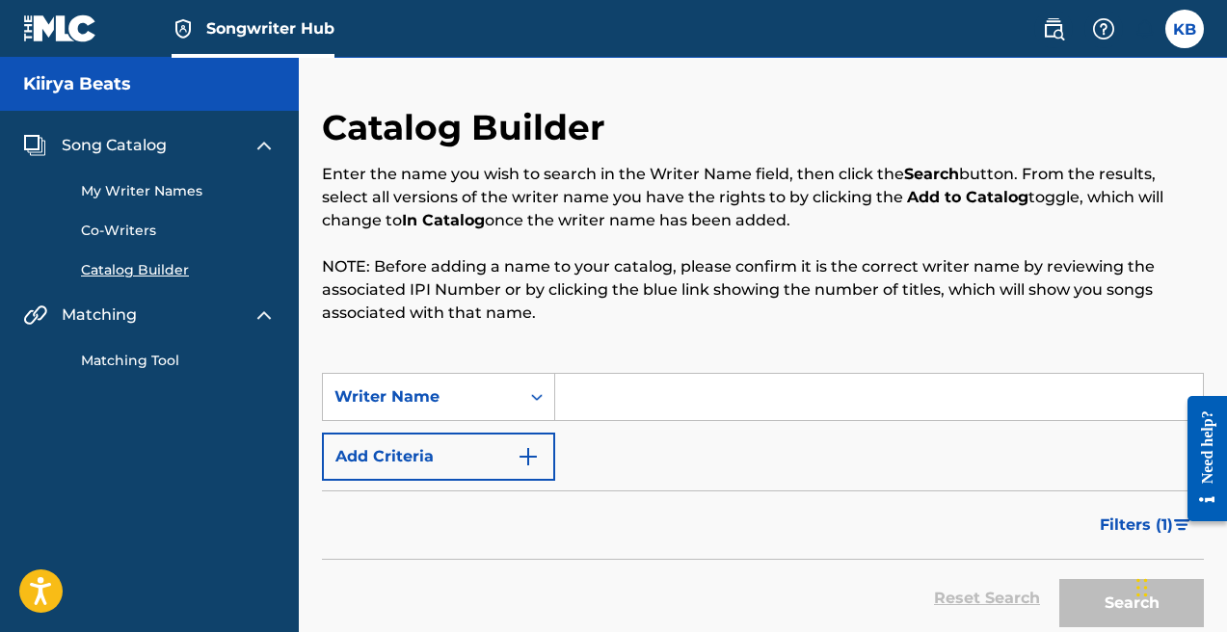
click at [114, 189] on link "My Writer Names" at bounding box center [178, 191] width 195 height 20
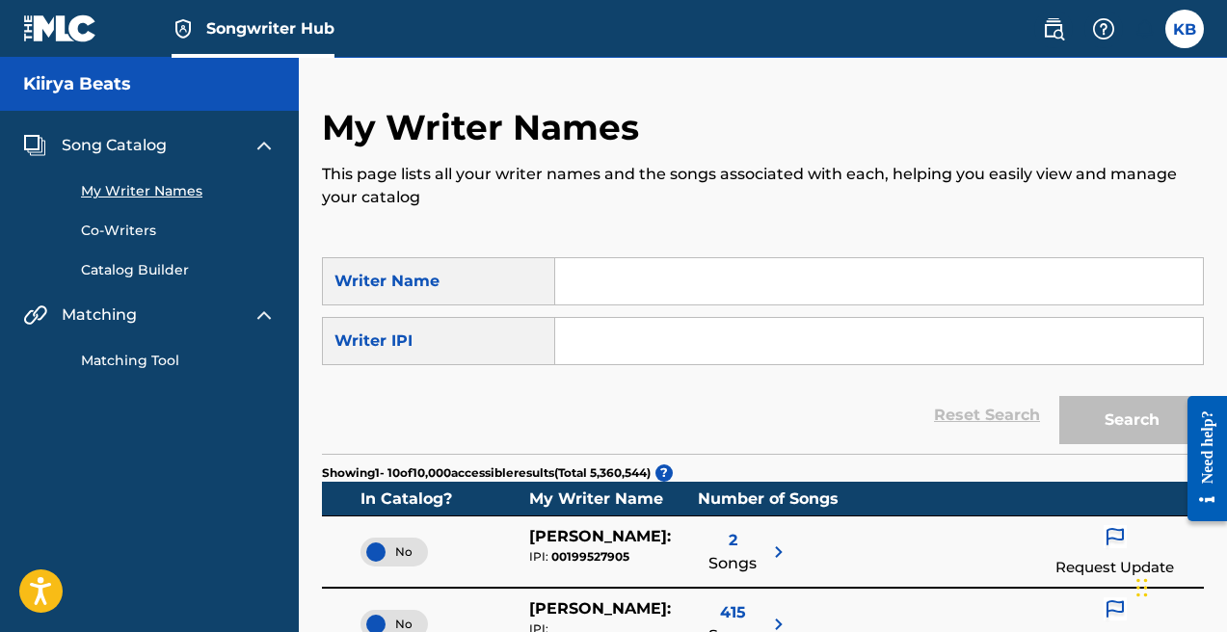
click at [111, 227] on link "Co-Writers" at bounding box center [178, 231] width 195 height 20
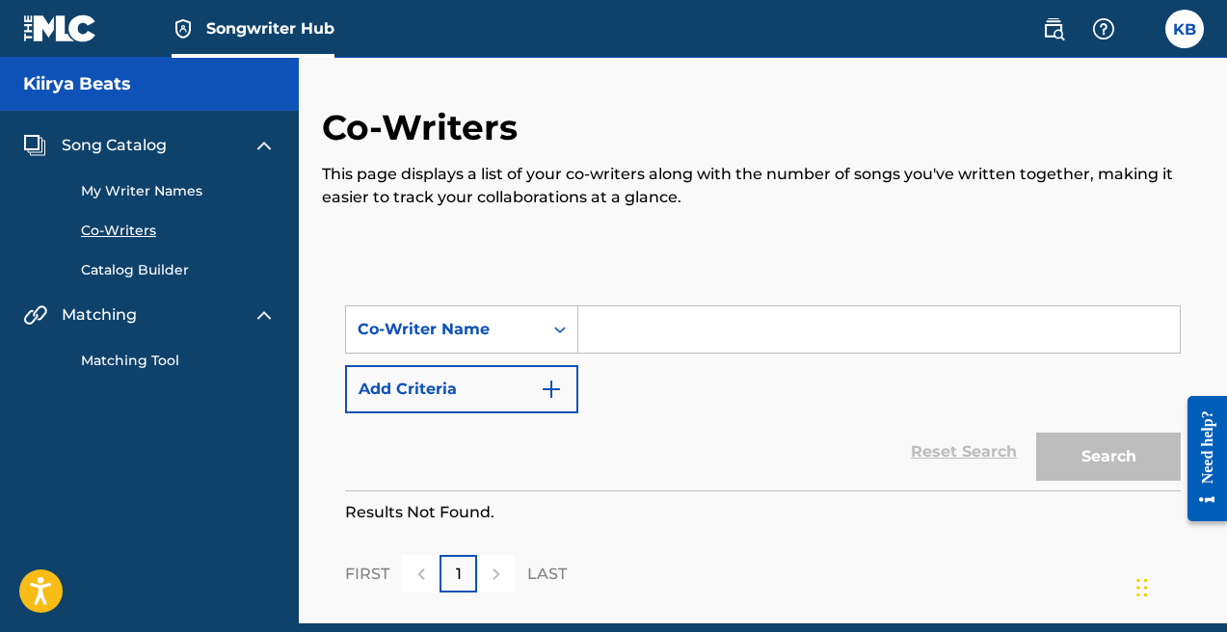
click at [127, 272] on link "Catalog Builder" at bounding box center [178, 270] width 195 height 20
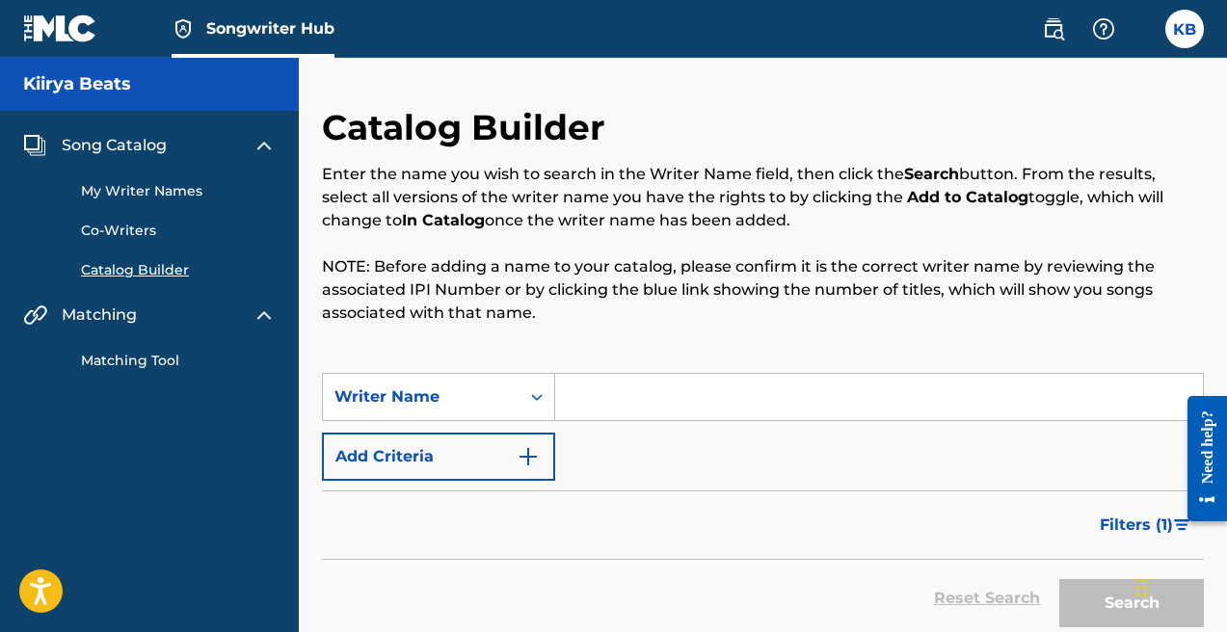
click at [131, 358] on link "Matching Tool" at bounding box center [178, 361] width 195 height 20
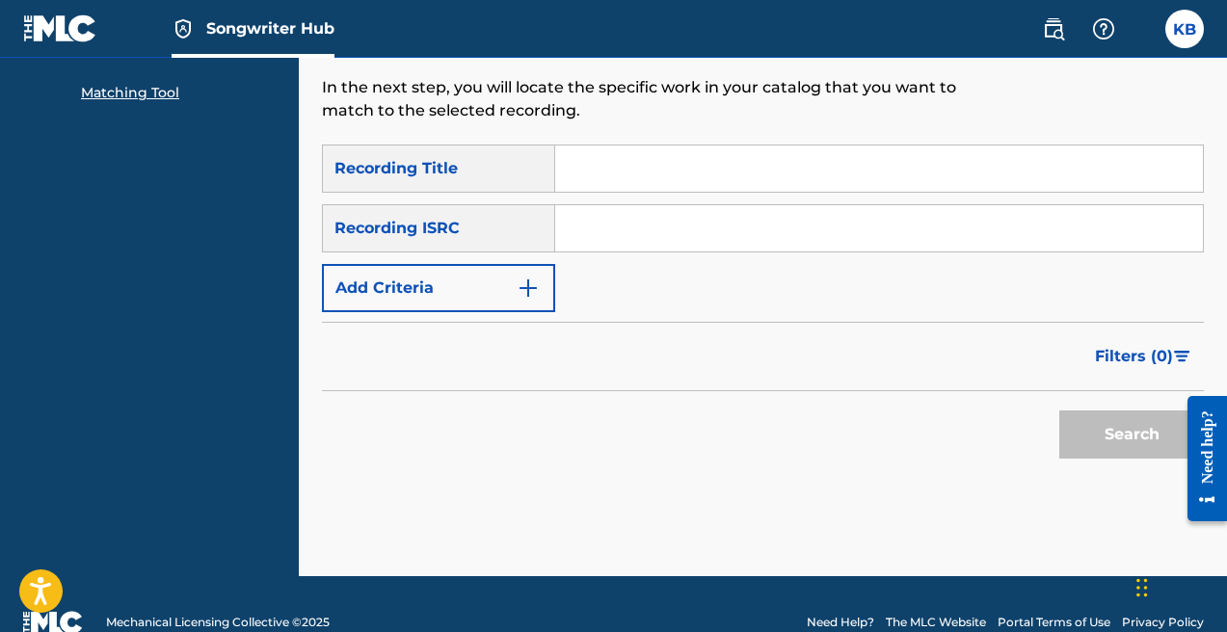
scroll to position [98, 0]
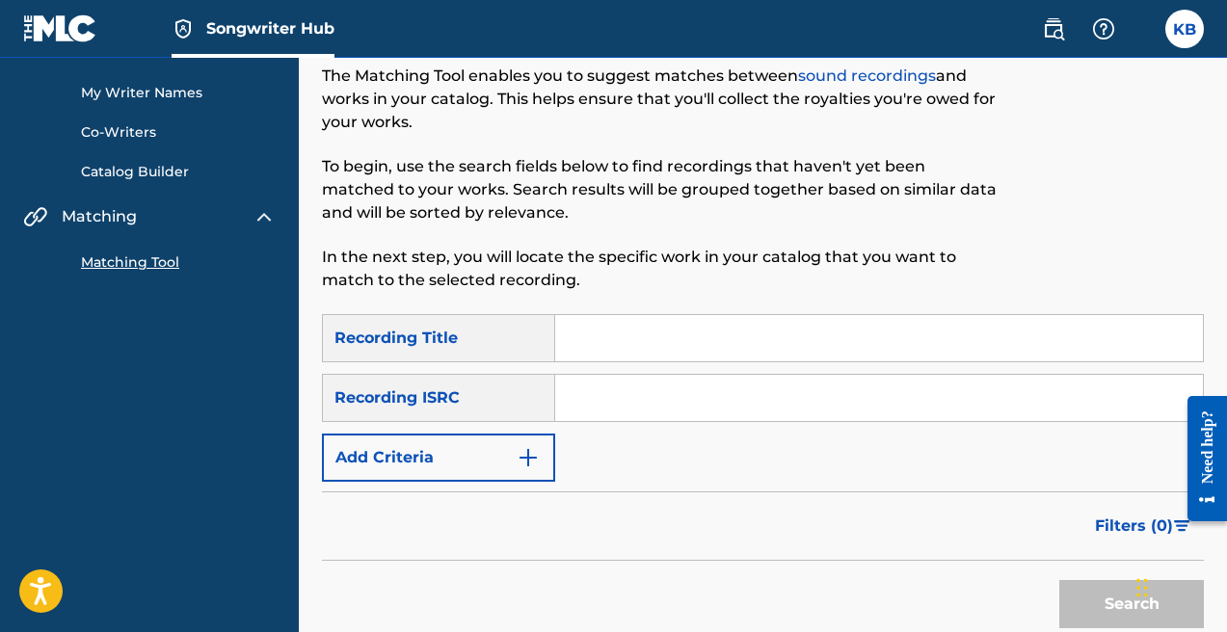
click at [120, 167] on link "Catalog Builder" at bounding box center [178, 172] width 195 height 20
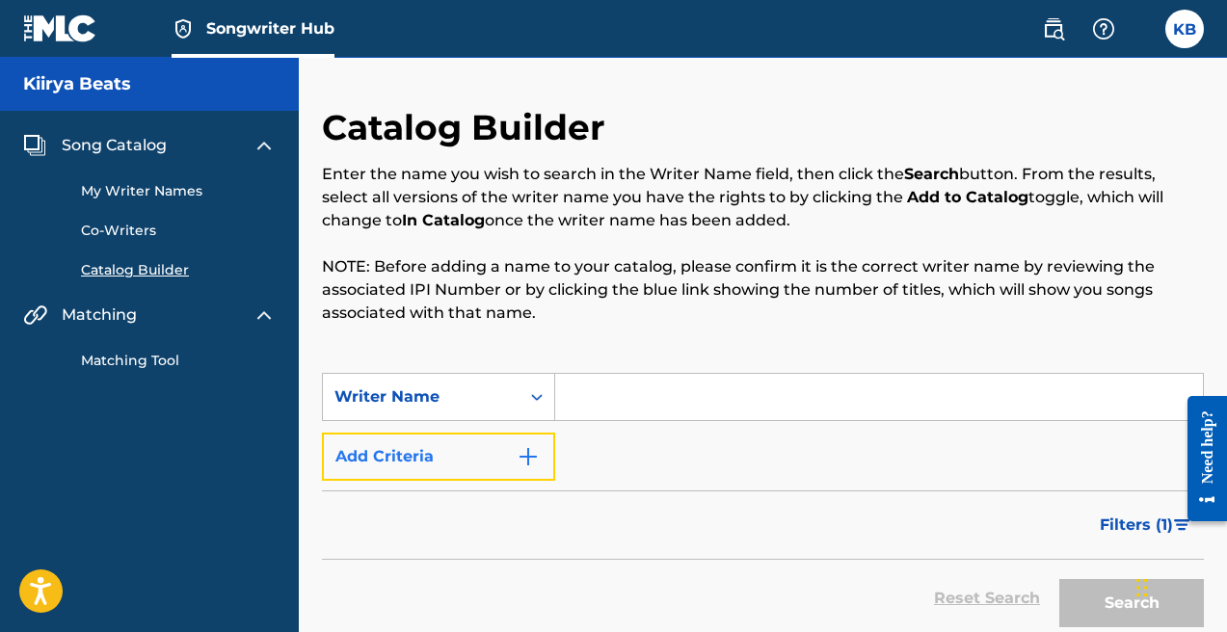
click at [528, 461] on img "Search Form" at bounding box center [528, 456] width 23 height 23
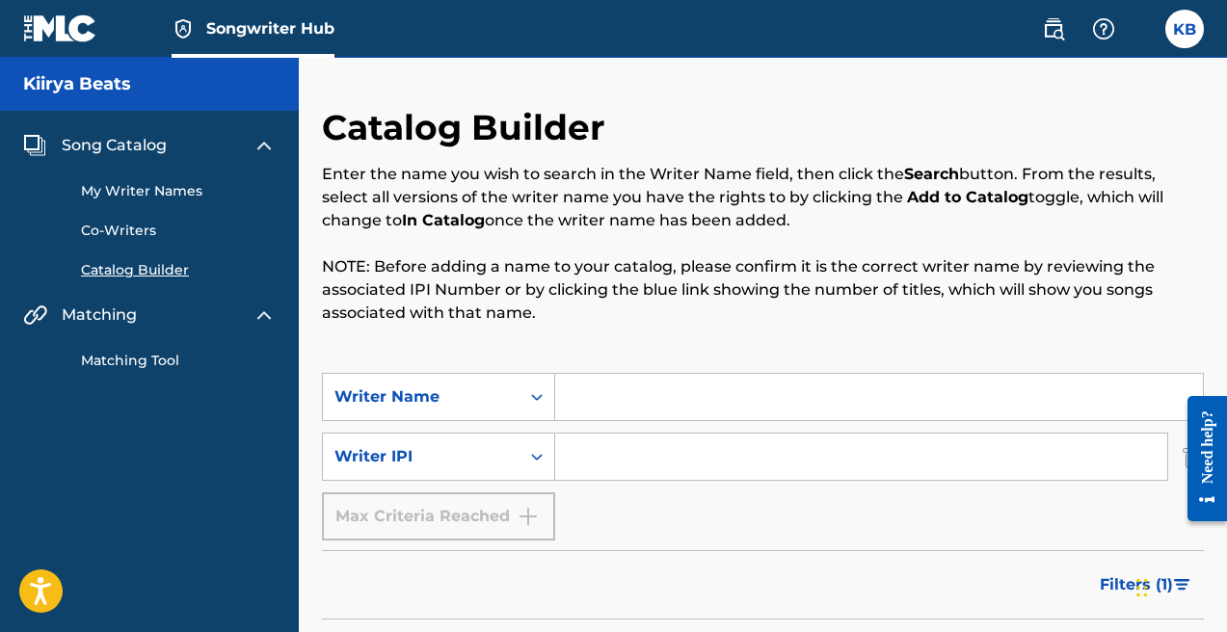
click at [587, 462] on input "Search Form" at bounding box center [861, 457] width 612 height 46
click at [536, 450] on icon "Search Form" at bounding box center [536, 456] width 19 height 19
click at [580, 390] on input "Search Form" at bounding box center [879, 397] width 648 height 46
type input "k"
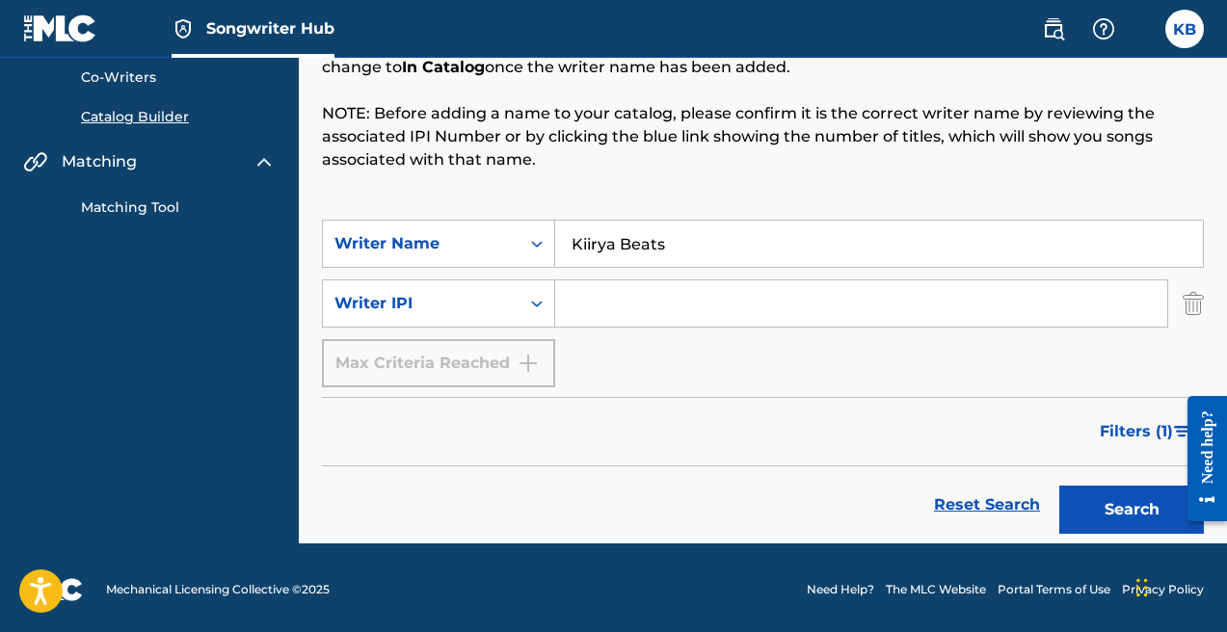
scroll to position [157, 0]
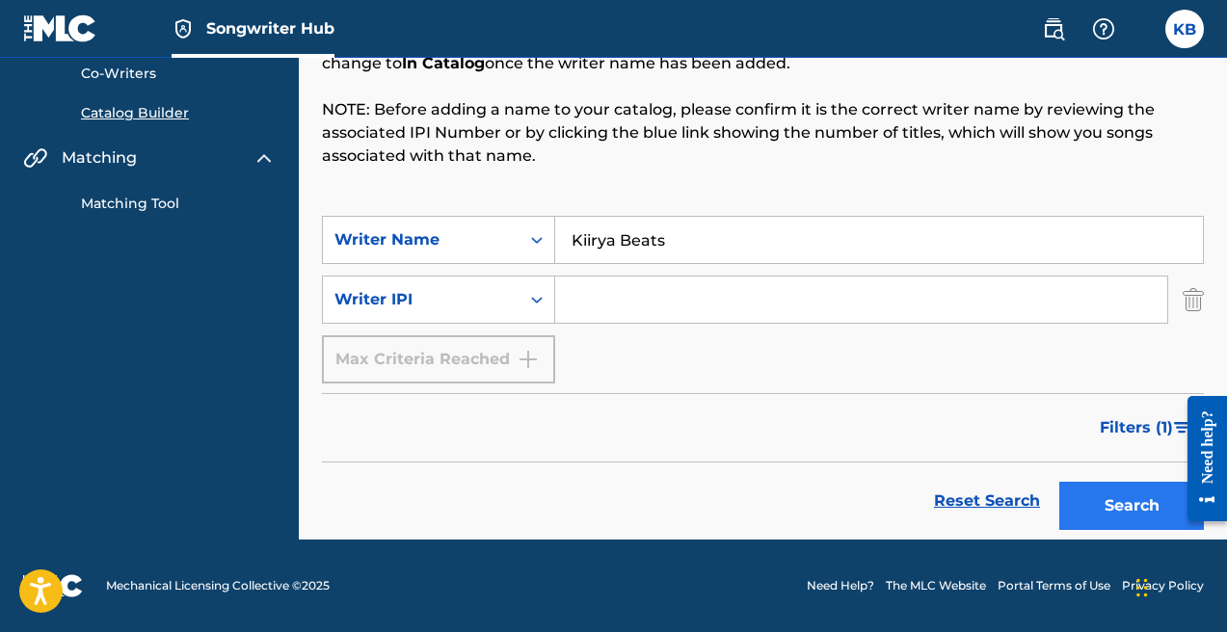
type input "Kiirya Beats"
click at [1119, 504] on button "Search" at bounding box center [1131, 506] width 145 height 48
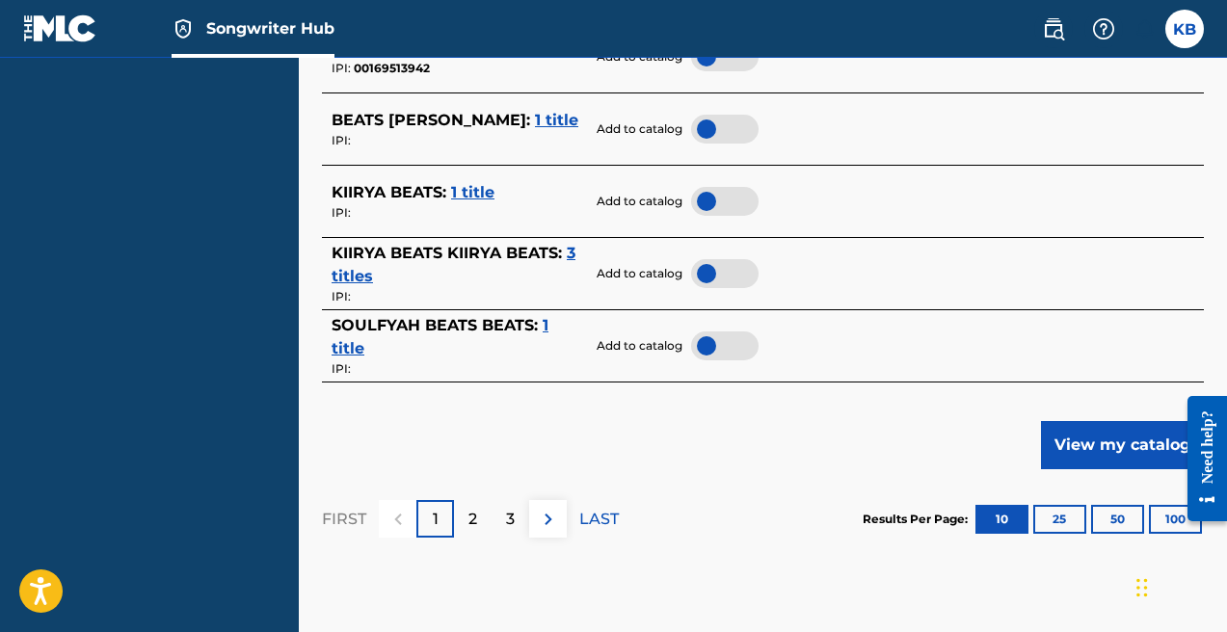
scroll to position [1083, 0]
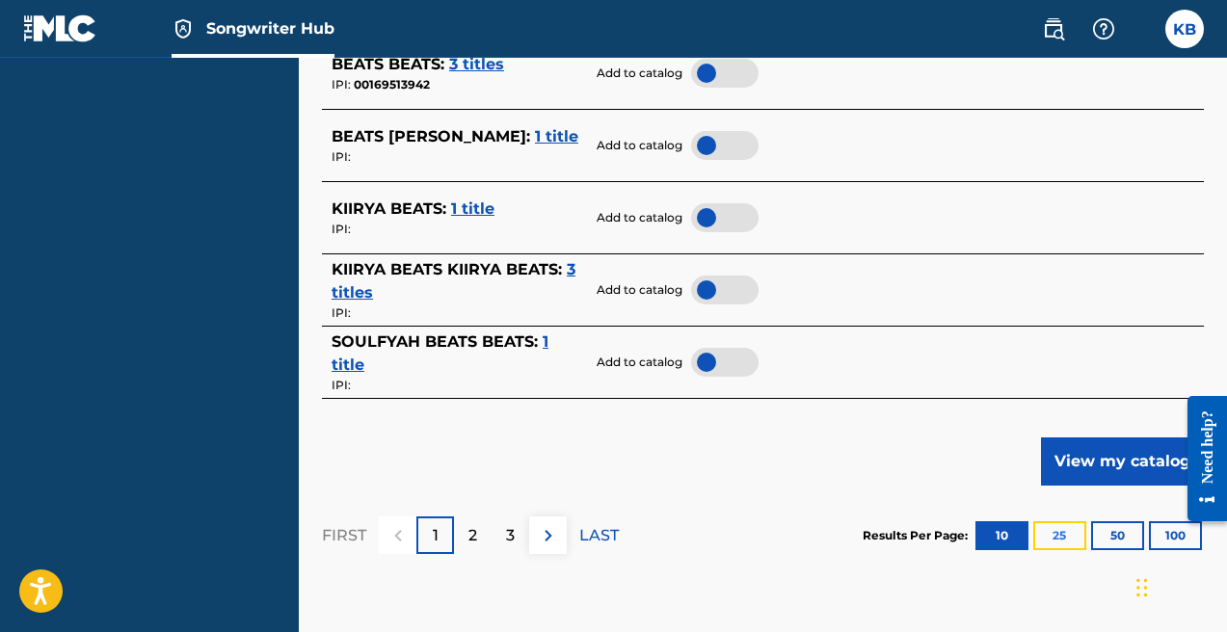
click at [1056, 537] on button "25" at bounding box center [1059, 535] width 53 height 29
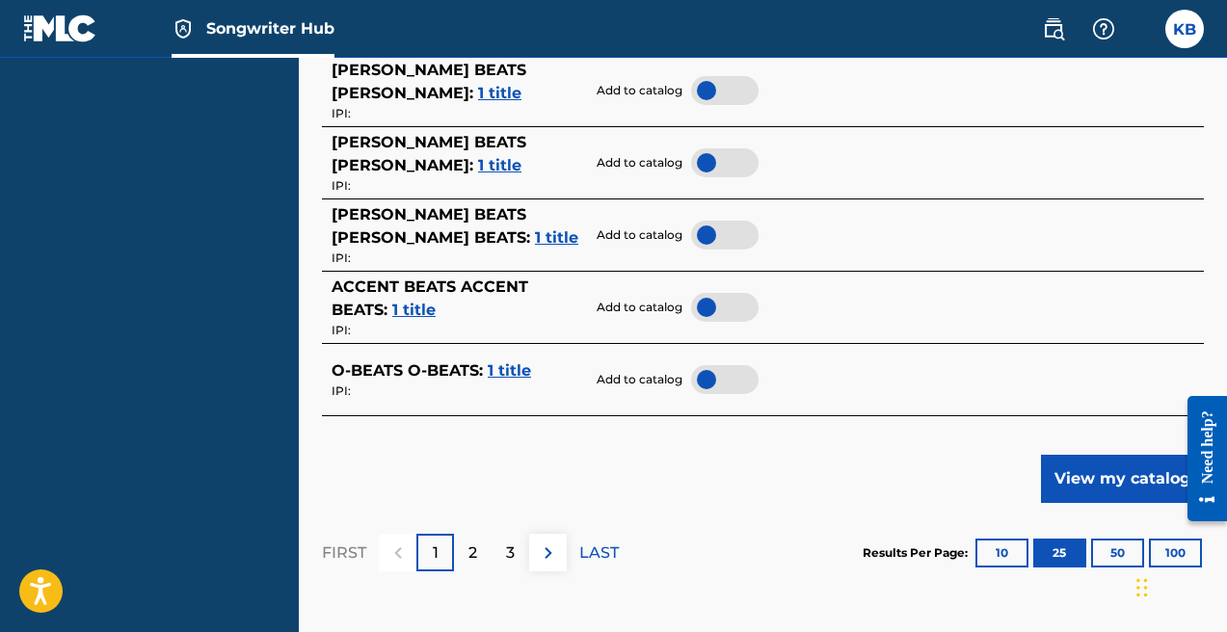
scroll to position [2309, 0]
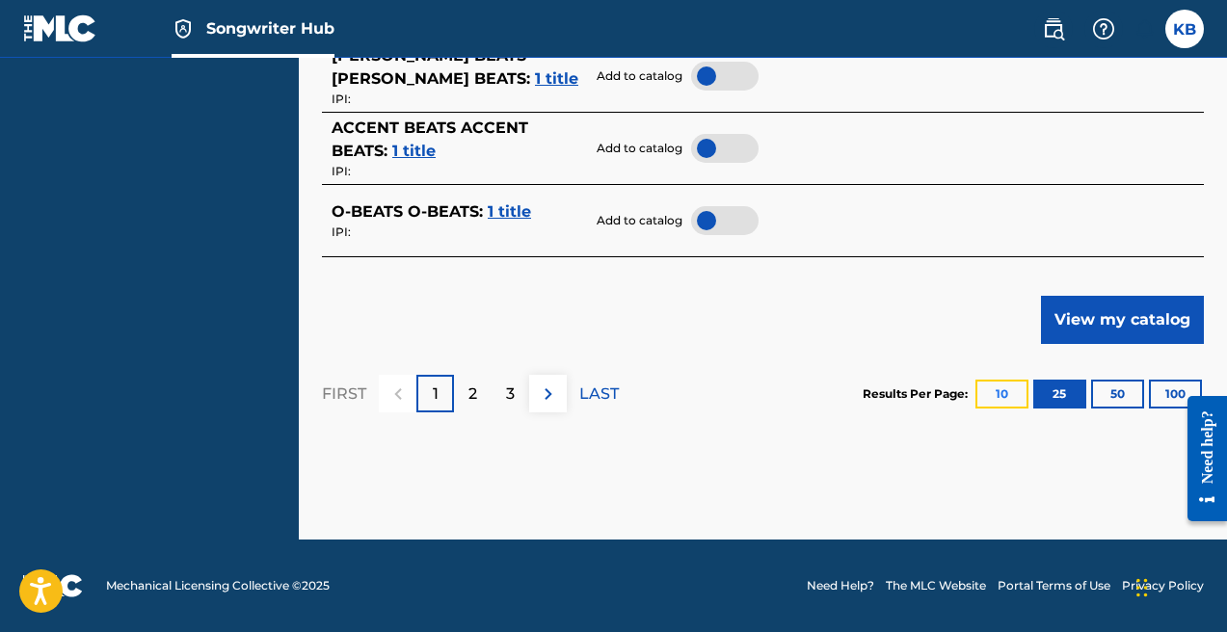
click at [991, 396] on button "10" at bounding box center [1001, 394] width 53 height 29
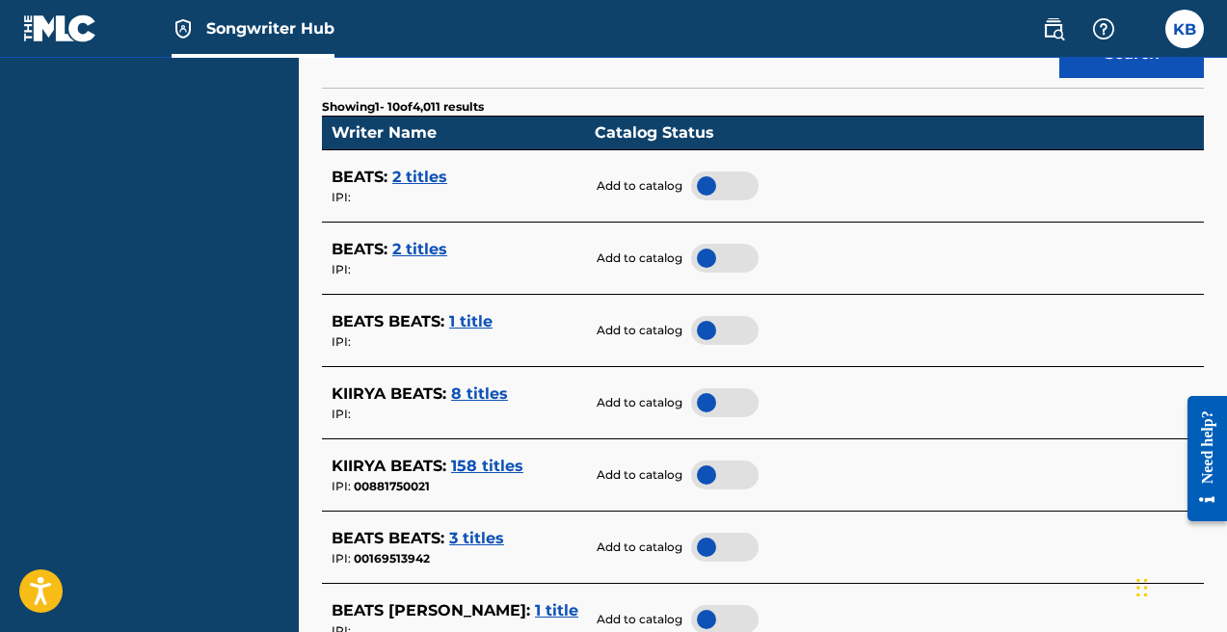
scroll to position [605, 0]
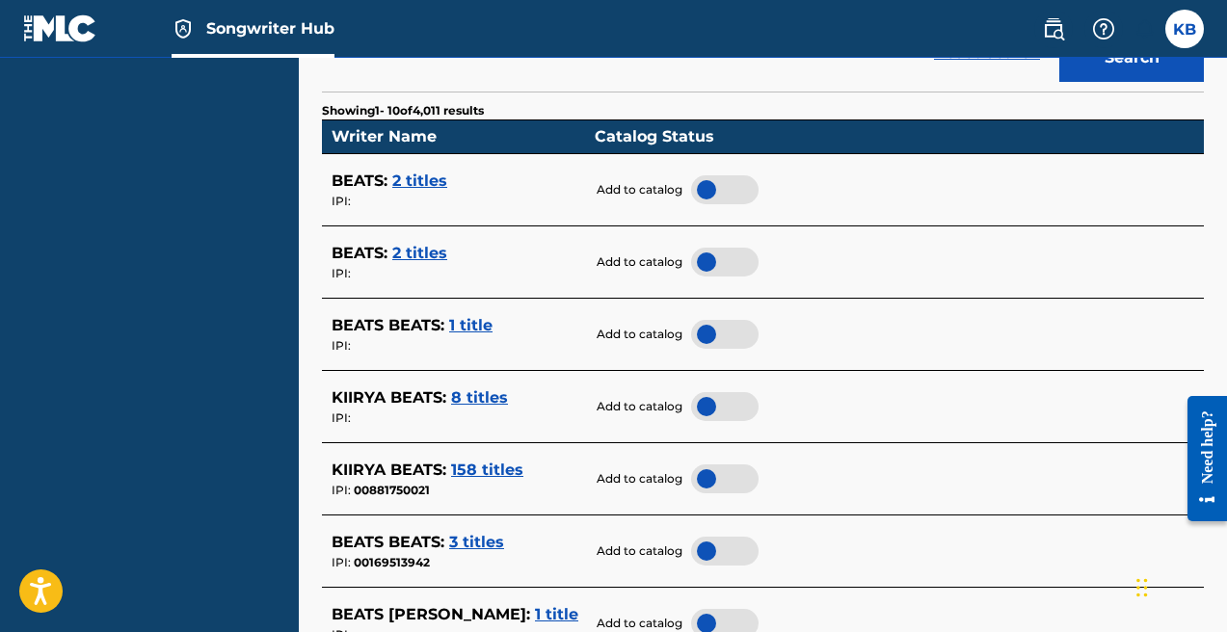
click at [734, 474] on div at bounding box center [724, 478] width 67 height 29
click at [723, 401] on div at bounding box center [724, 406] width 67 height 29
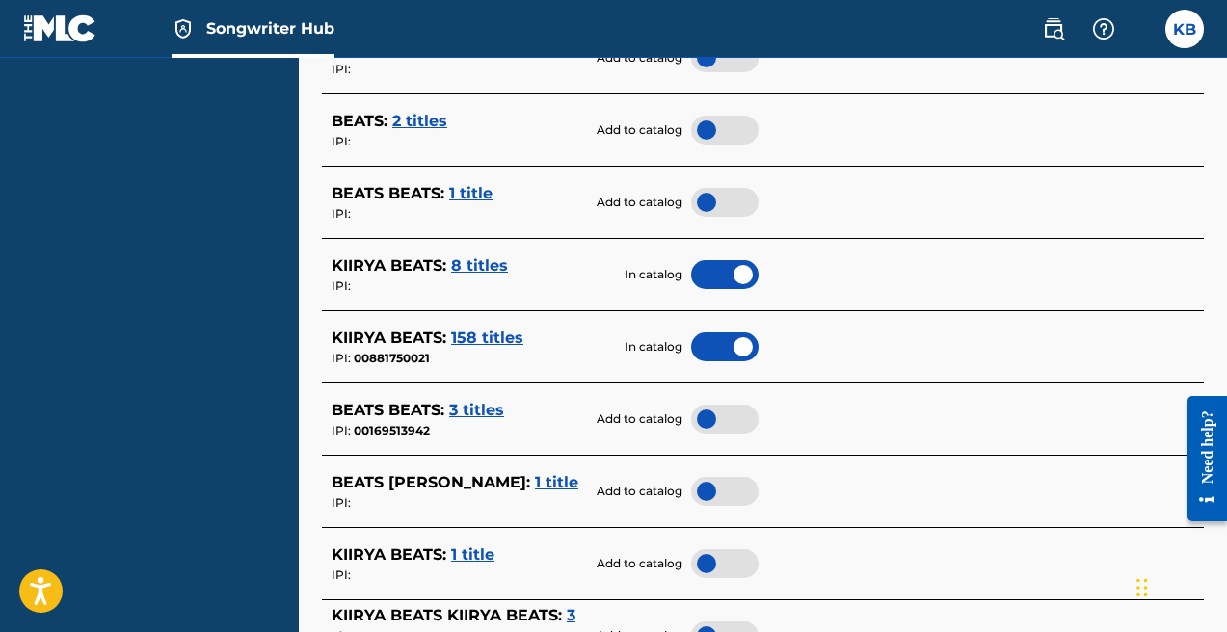
scroll to position [755, 0]
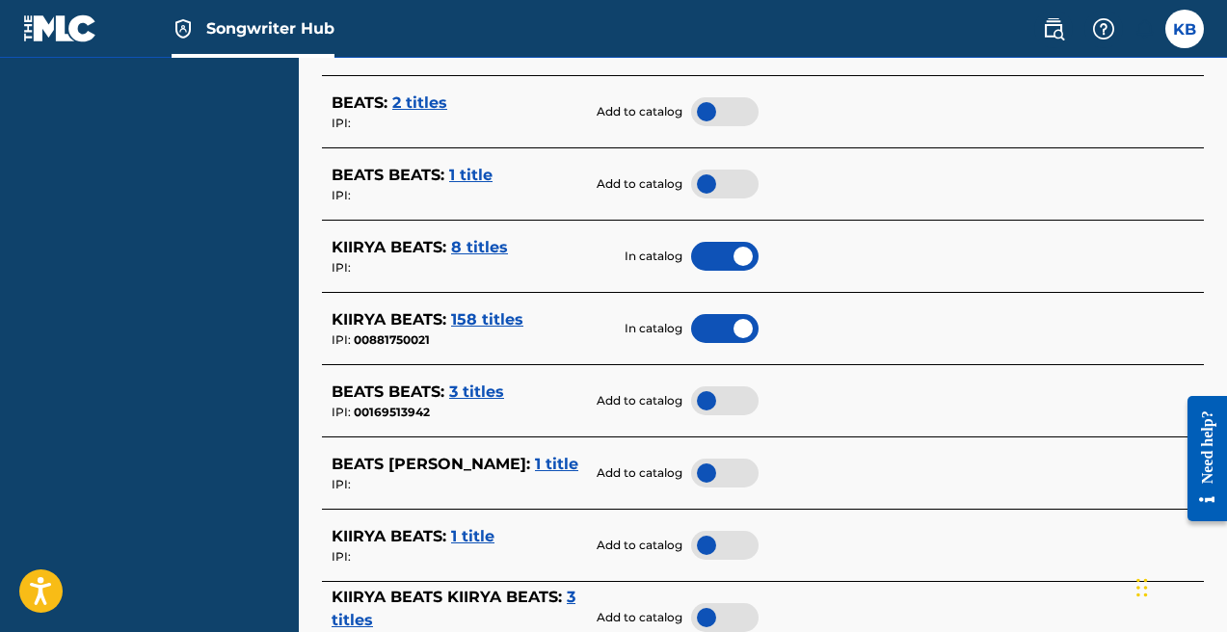
click at [733, 467] on div at bounding box center [724, 473] width 67 height 29
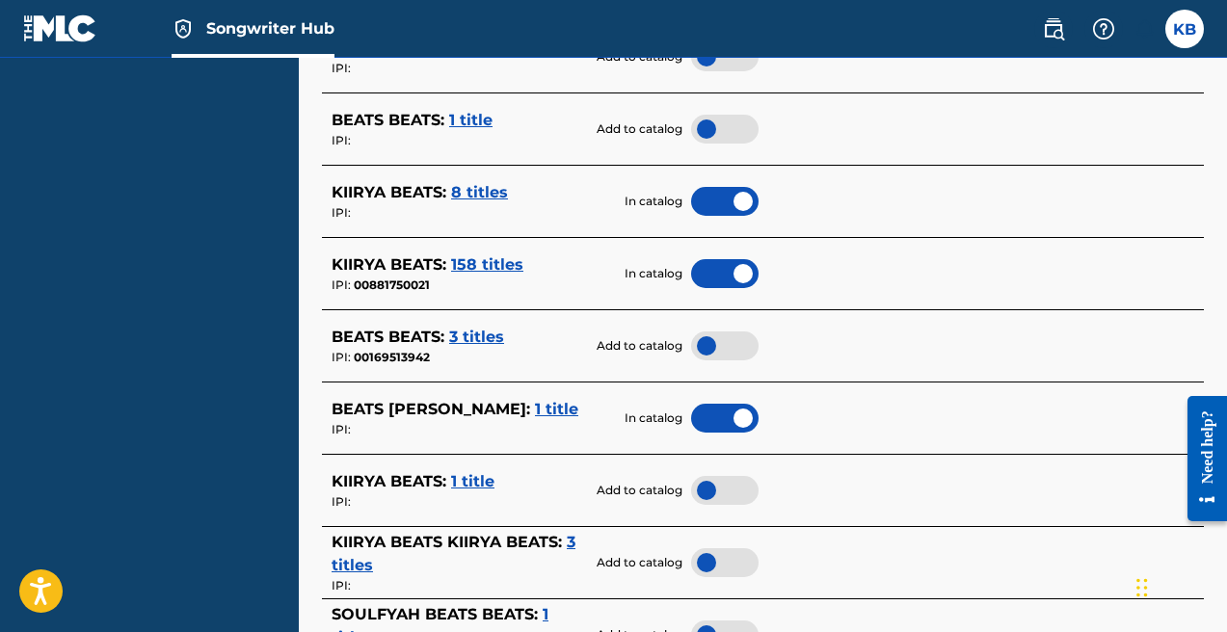
scroll to position [822, 0]
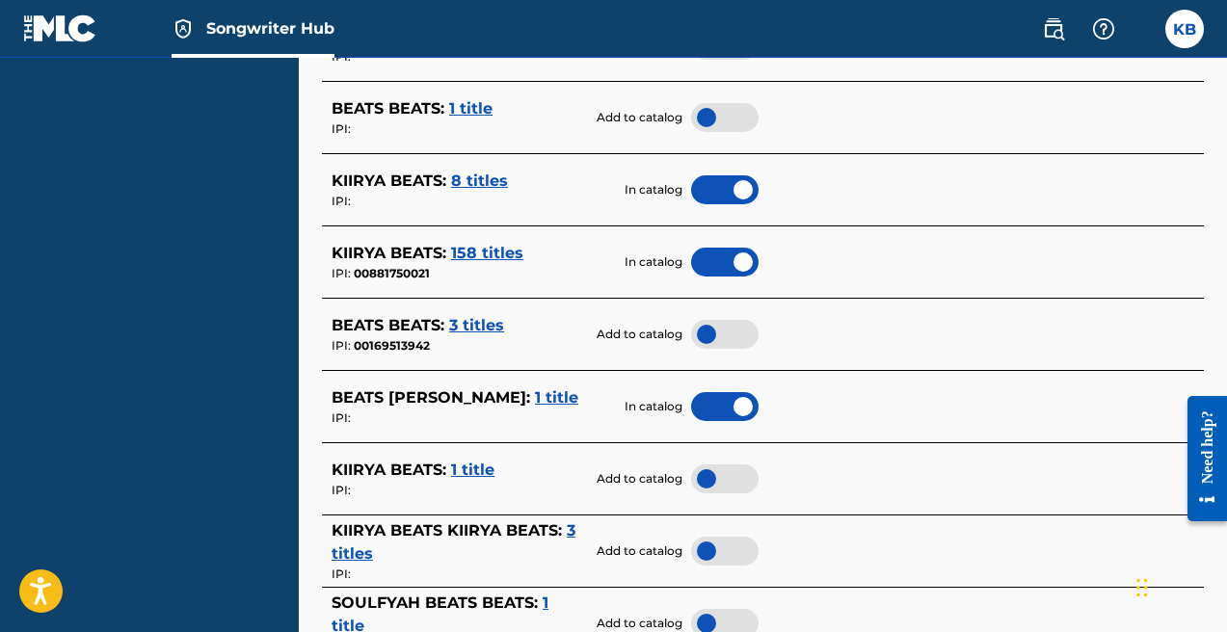
click at [729, 543] on div at bounding box center [724, 551] width 67 height 29
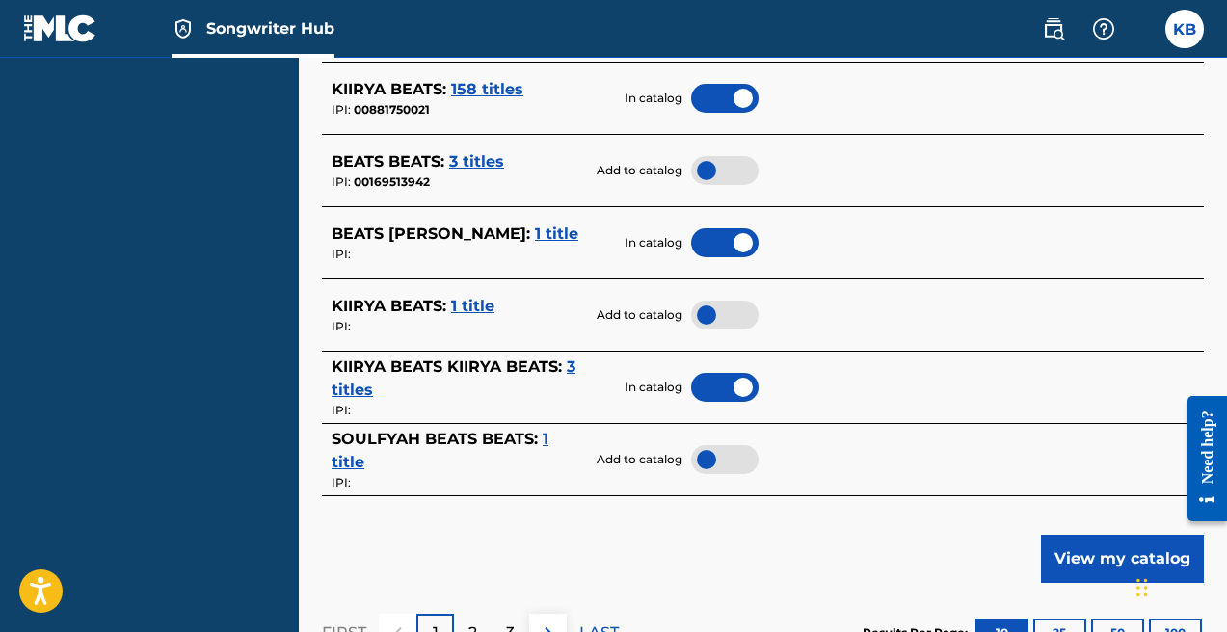
scroll to position [1163, 0]
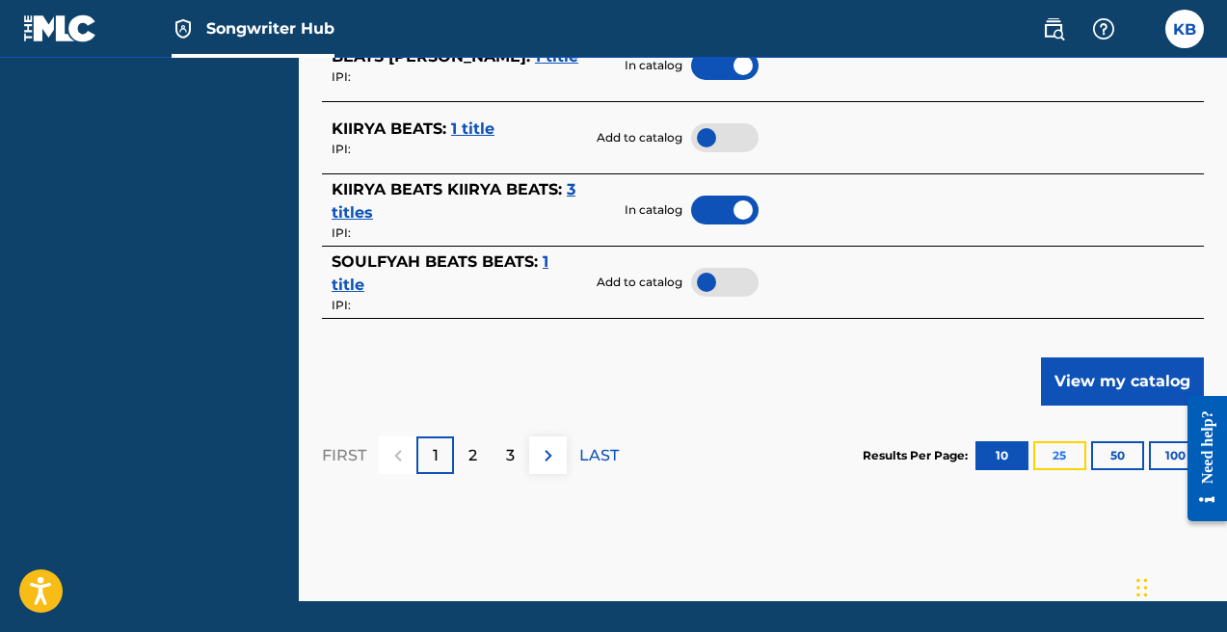
click at [1055, 451] on button "25" at bounding box center [1059, 455] width 53 height 29
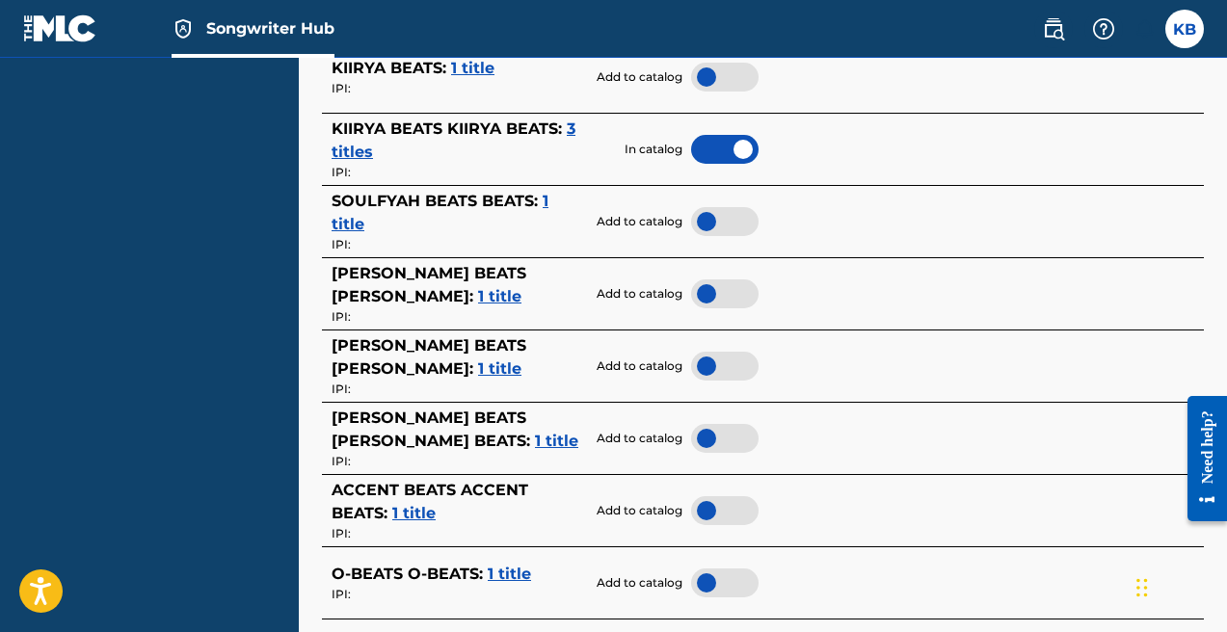
scroll to position [2309, 0]
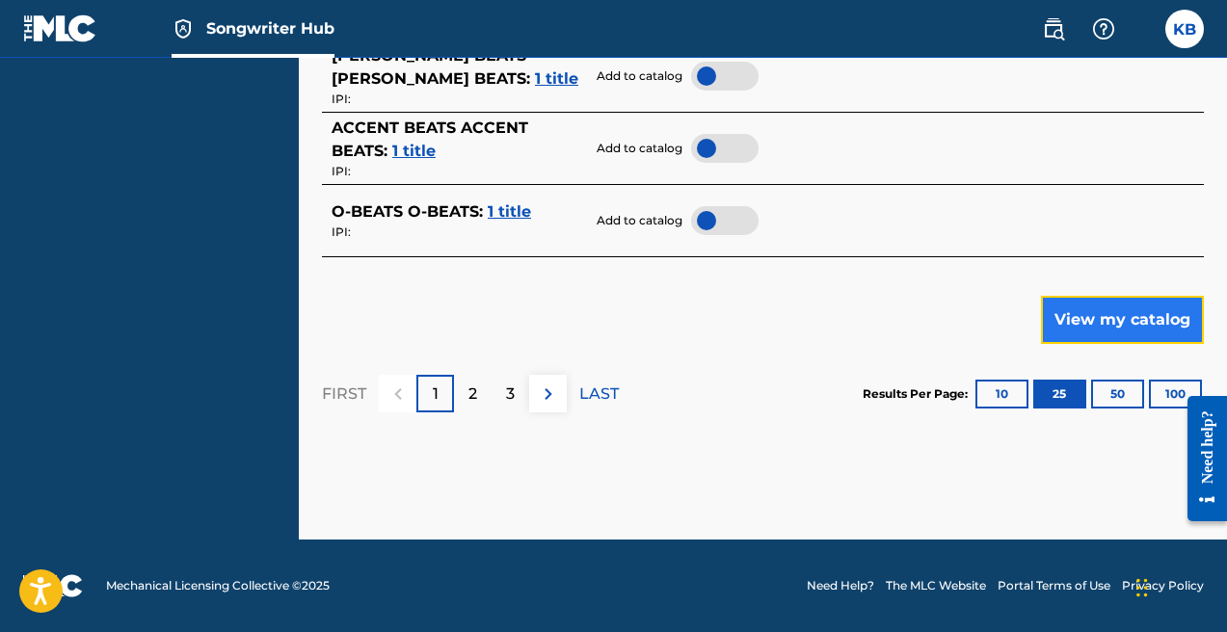
click at [1074, 331] on button "View my catalog" at bounding box center [1122, 320] width 163 height 48
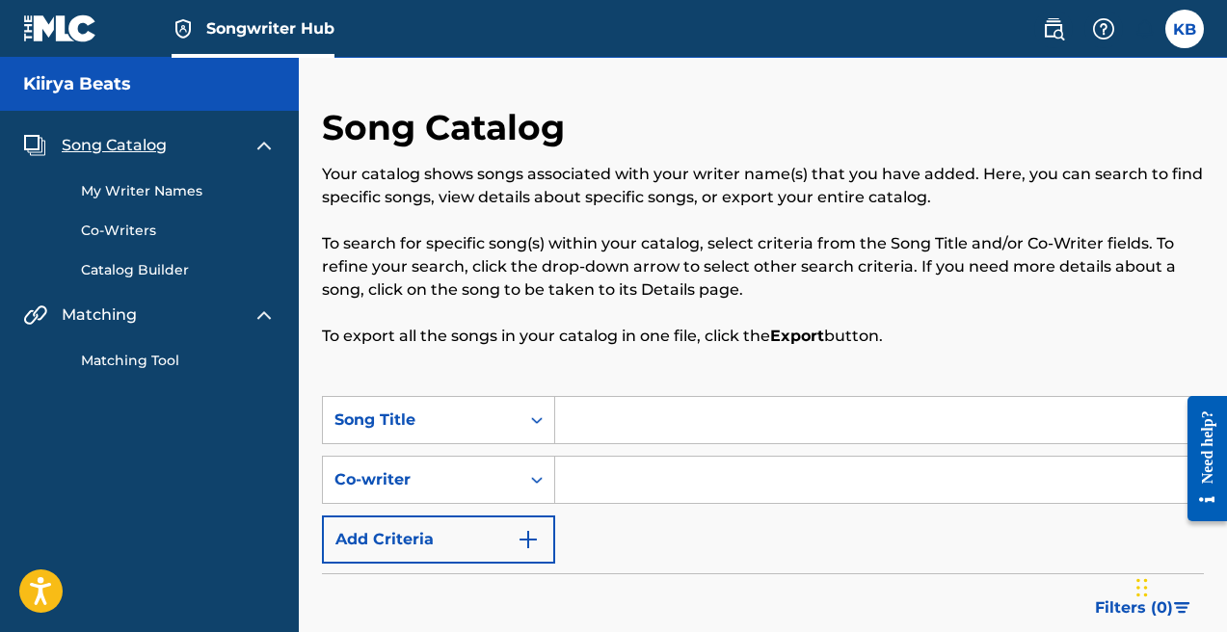
click at [150, 272] on link "Catalog Builder" at bounding box center [178, 270] width 195 height 20
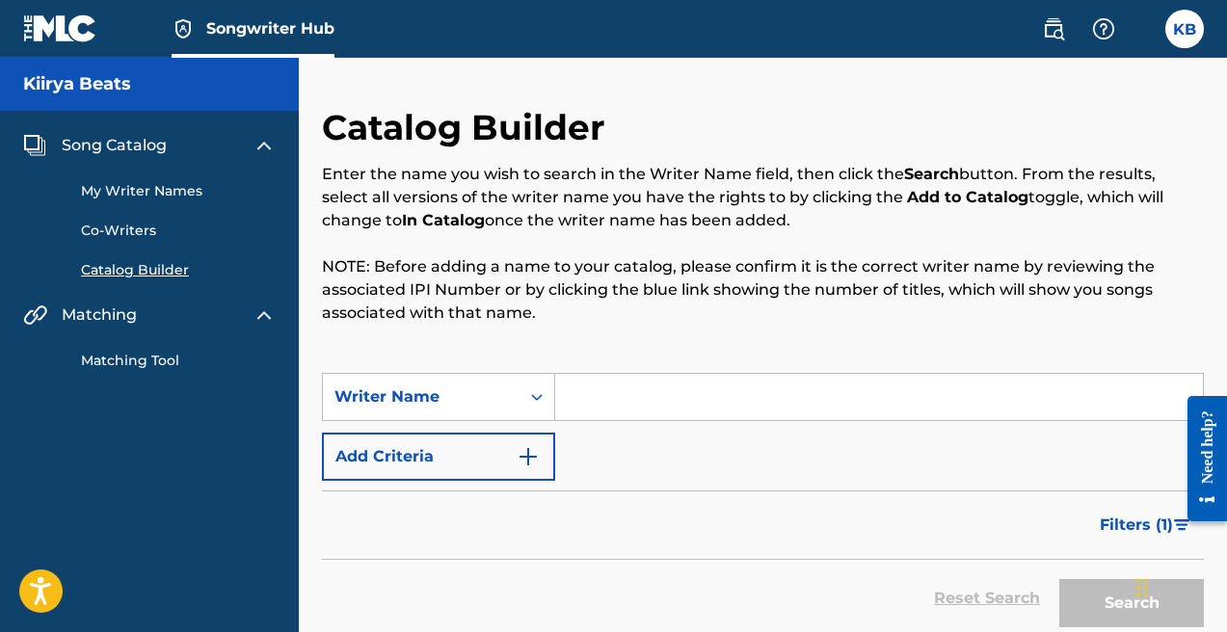
scroll to position [97, 0]
